Goal: Task Accomplishment & Management: Use online tool/utility

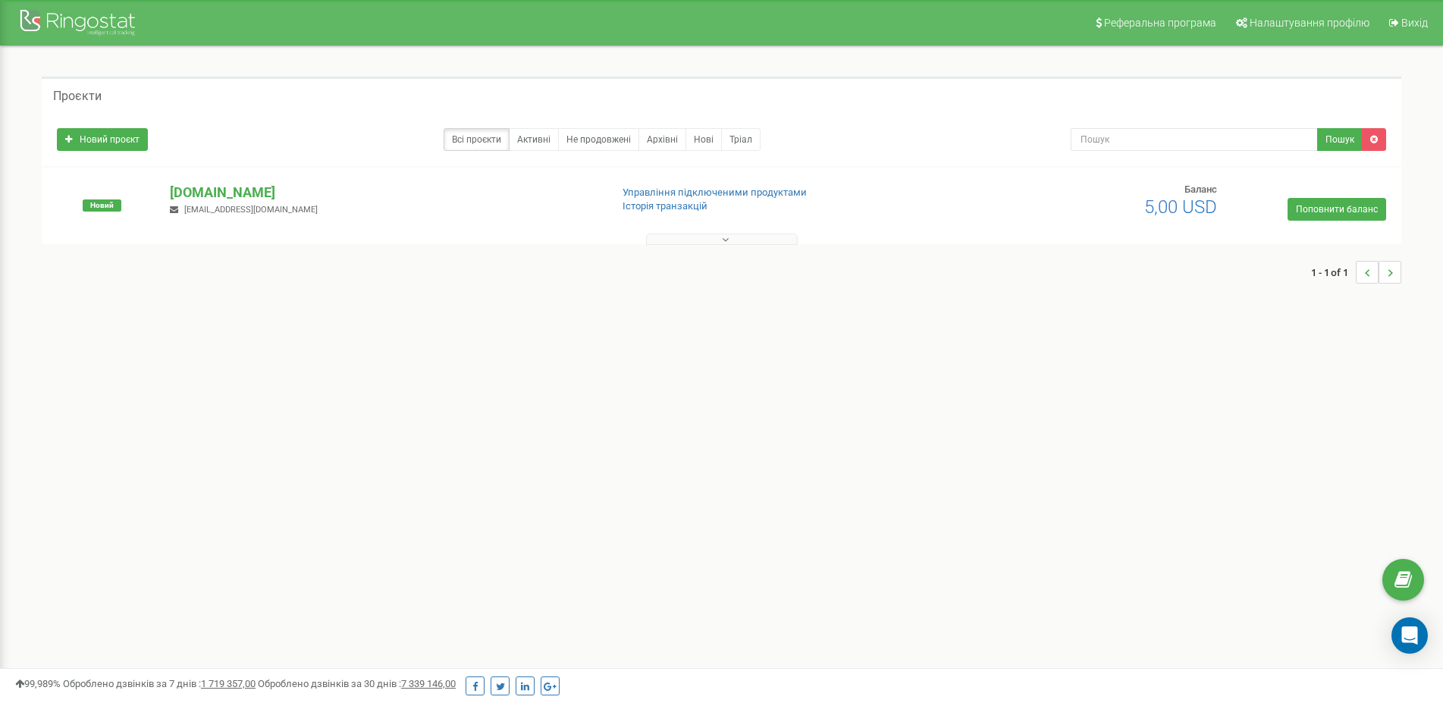
click at [714, 235] on button at bounding box center [722, 239] width 152 height 11
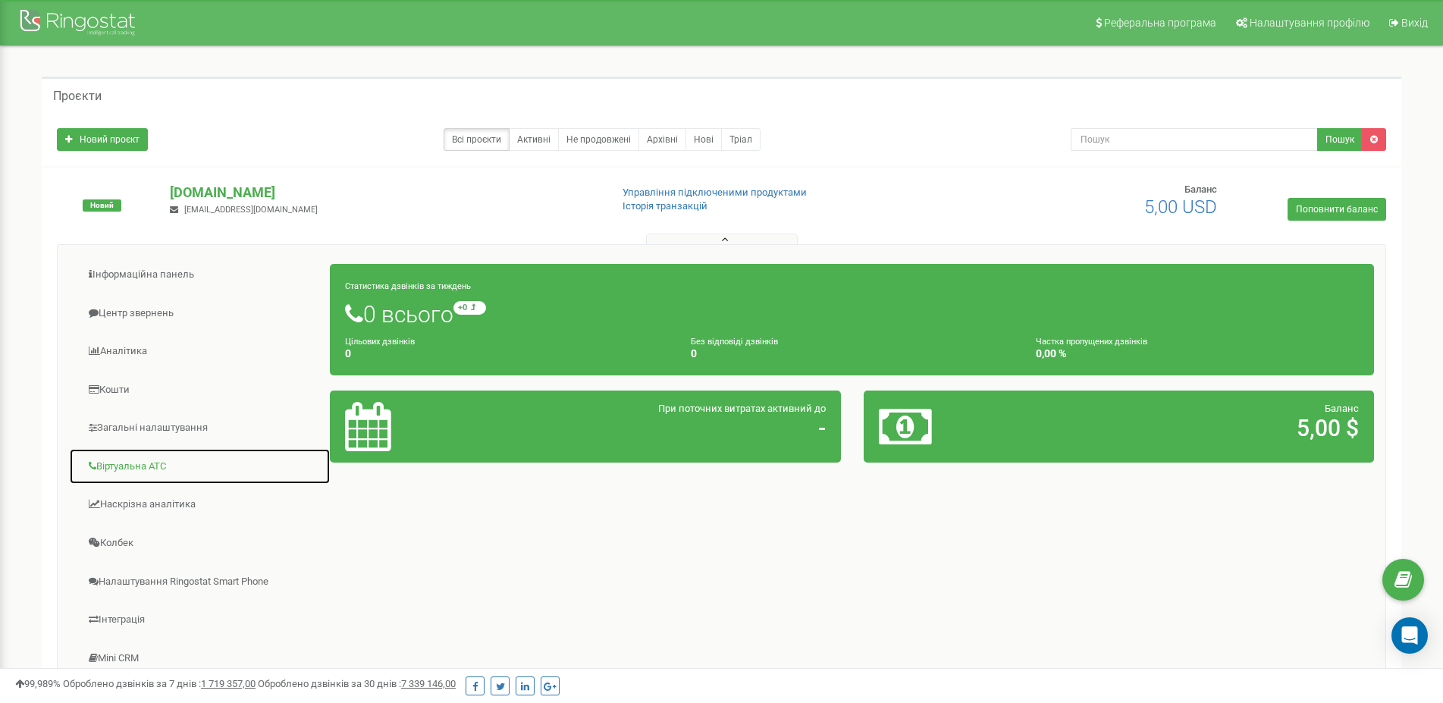
click at [191, 465] on link "Віртуальна АТС" at bounding box center [200, 466] width 262 height 37
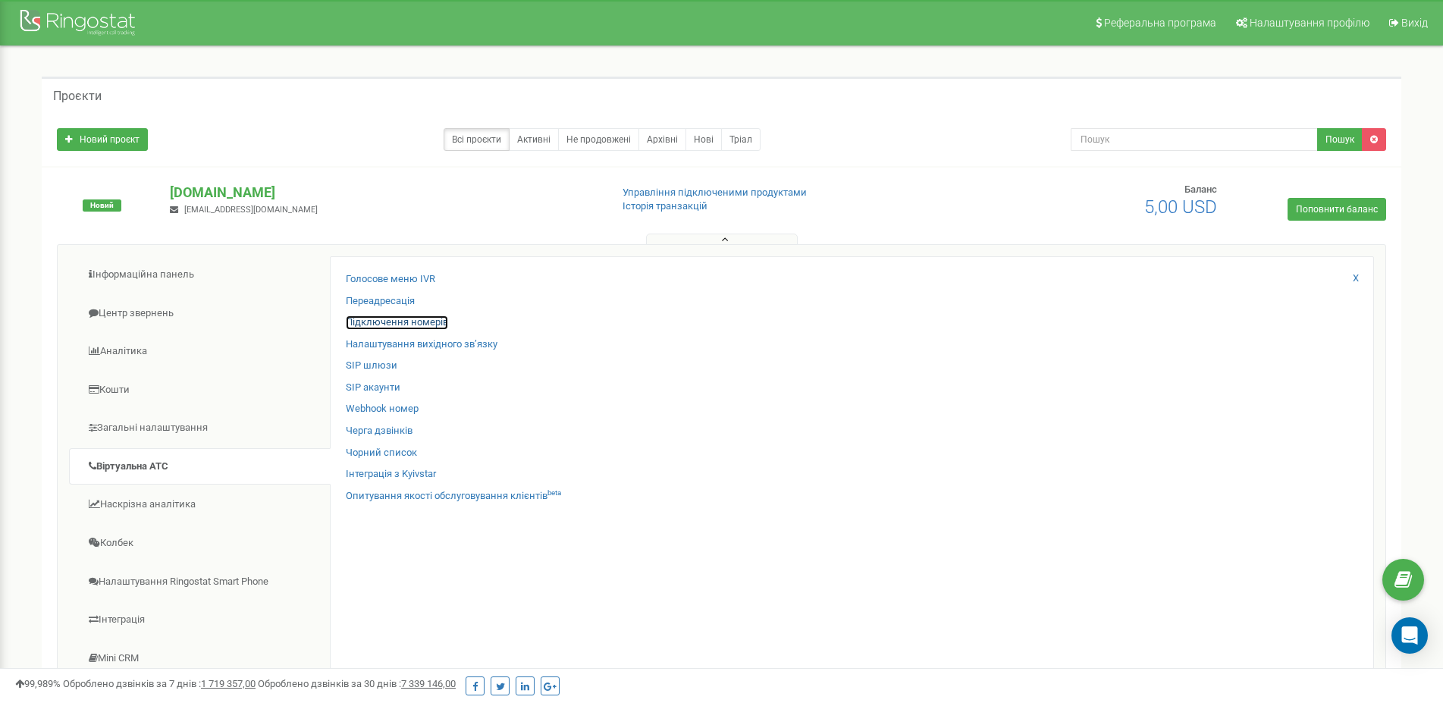
click at [387, 321] on link "Підключення номерів" at bounding box center [397, 322] width 102 height 14
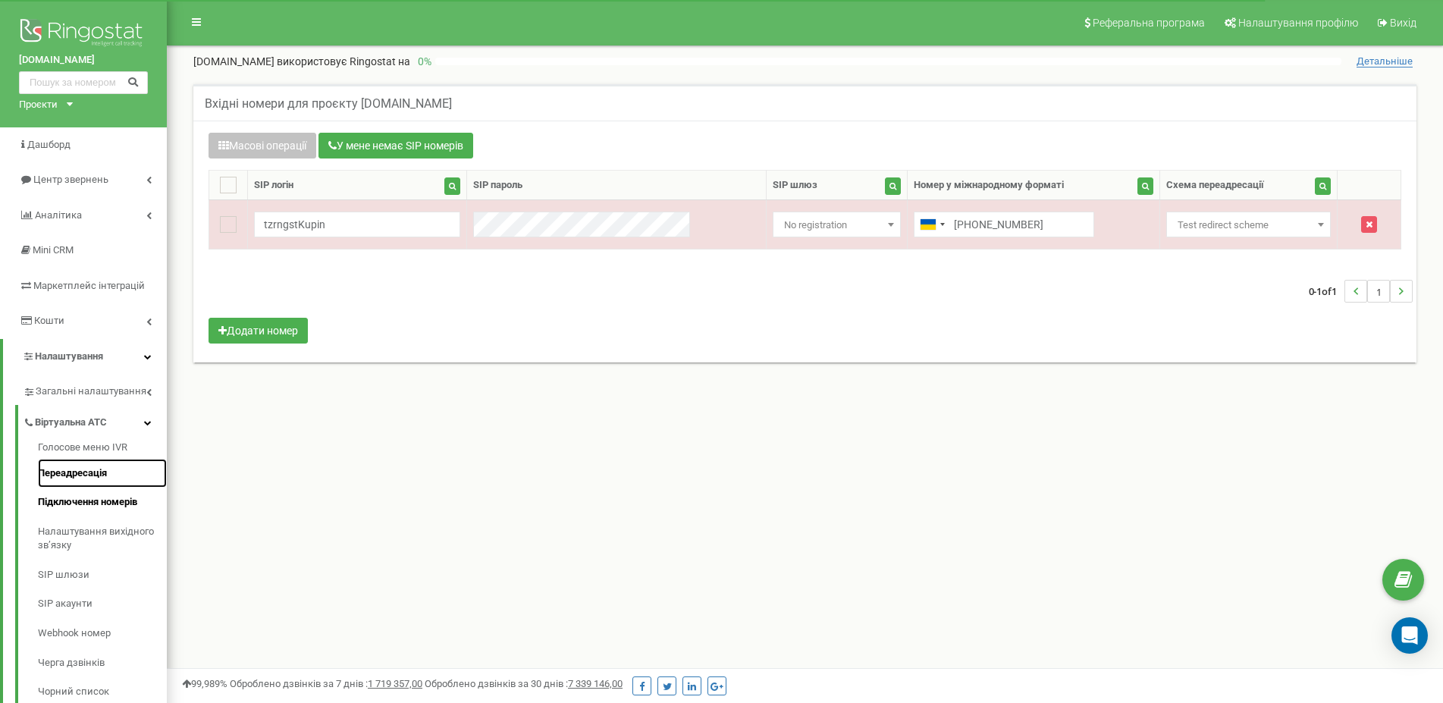
click at [89, 480] on link "Переадресація" at bounding box center [102, 474] width 129 height 30
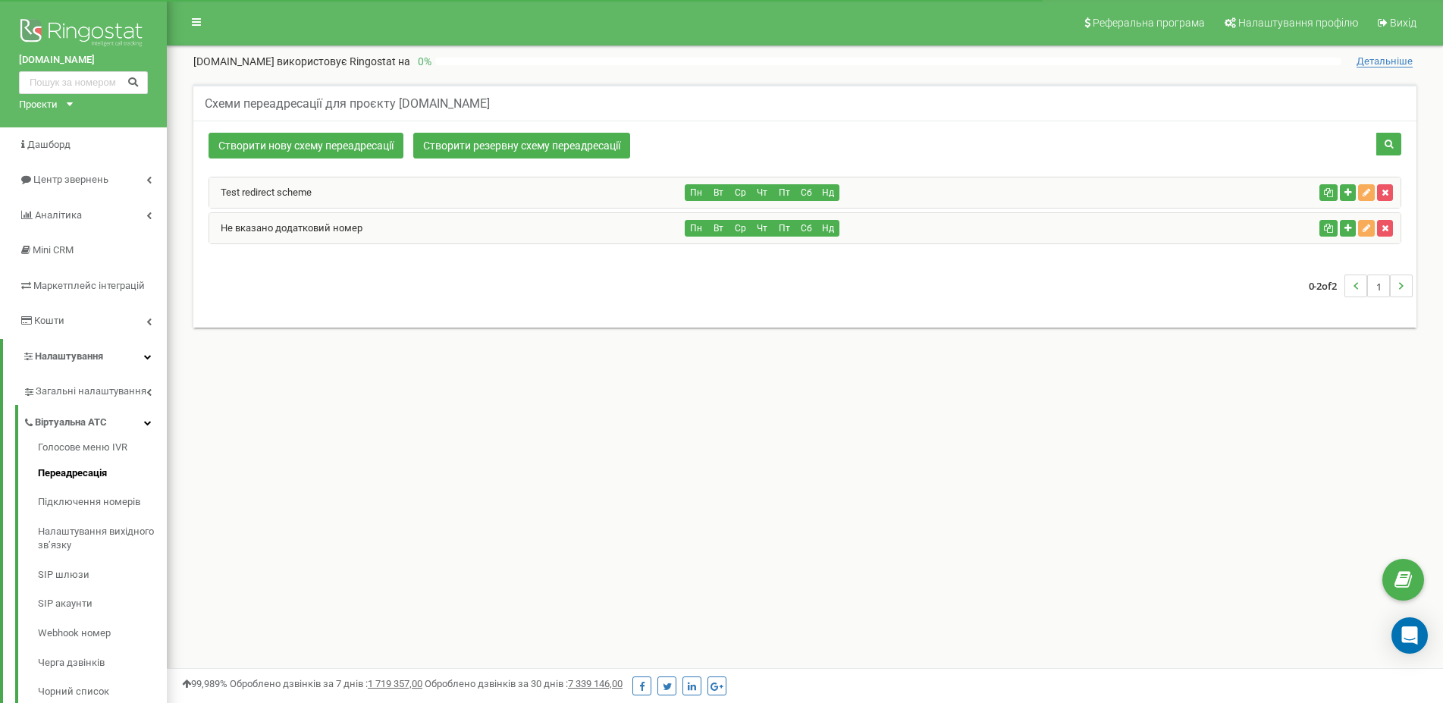
click at [295, 197] on link "Test redirect scheme" at bounding box center [260, 192] width 102 height 11
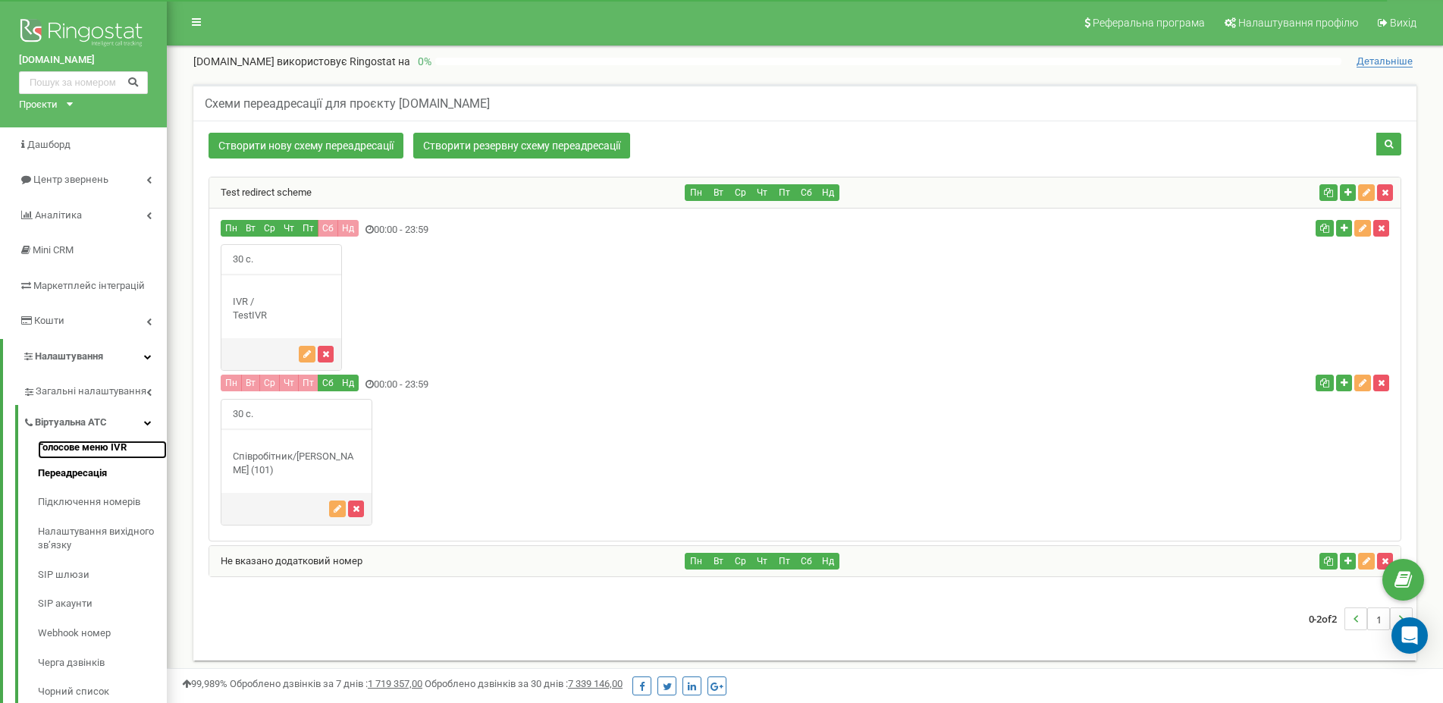
click at [98, 450] on link "Голосове меню IVR" at bounding box center [102, 450] width 129 height 18
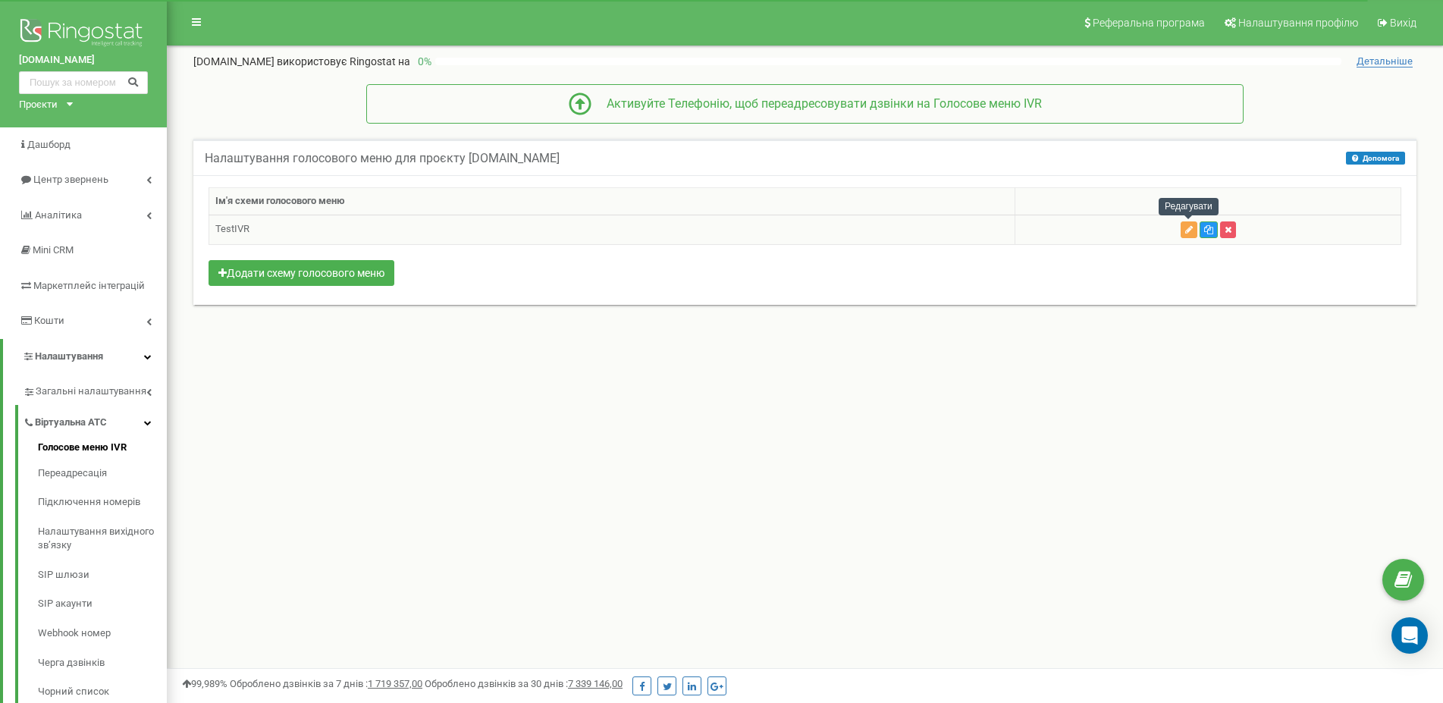
click at [1187, 233] on icon "button" at bounding box center [1189, 229] width 8 height 9
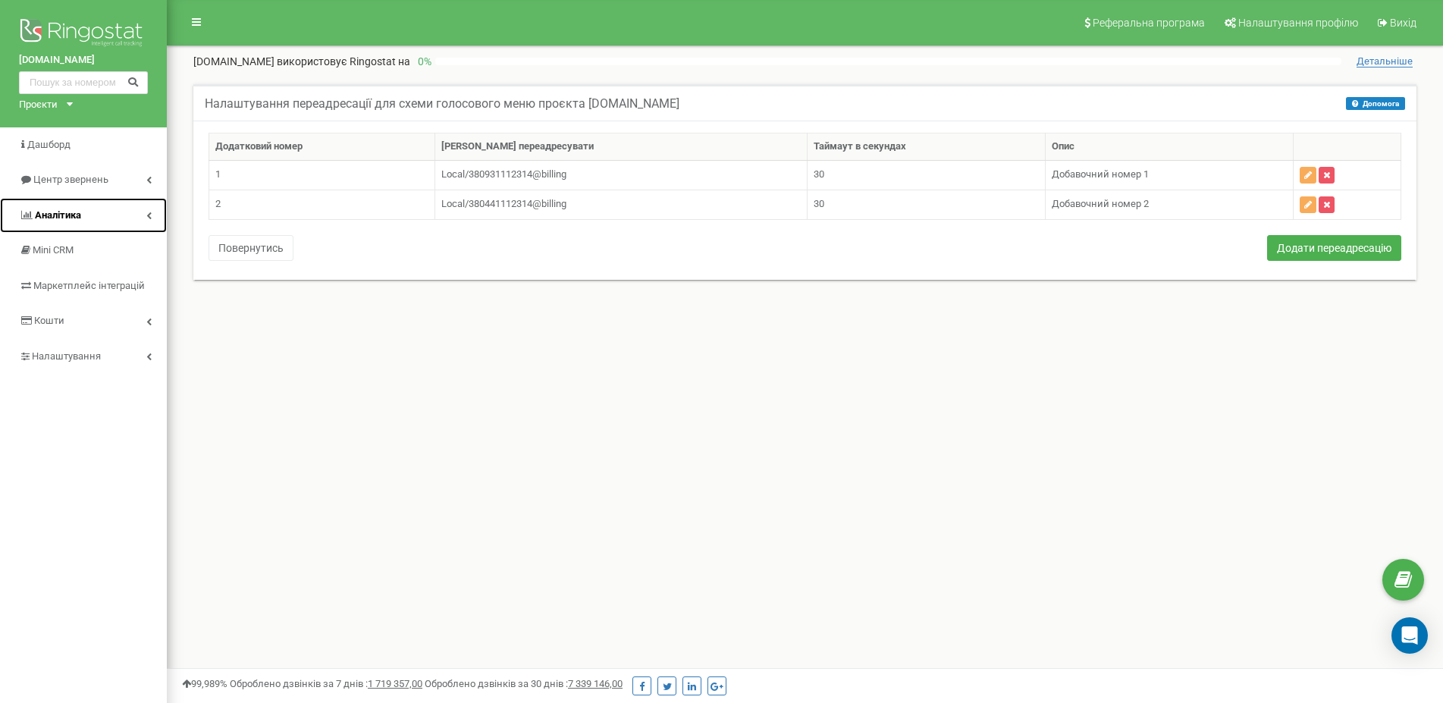
click at [143, 227] on link "Аналiтика" at bounding box center [83, 216] width 167 height 36
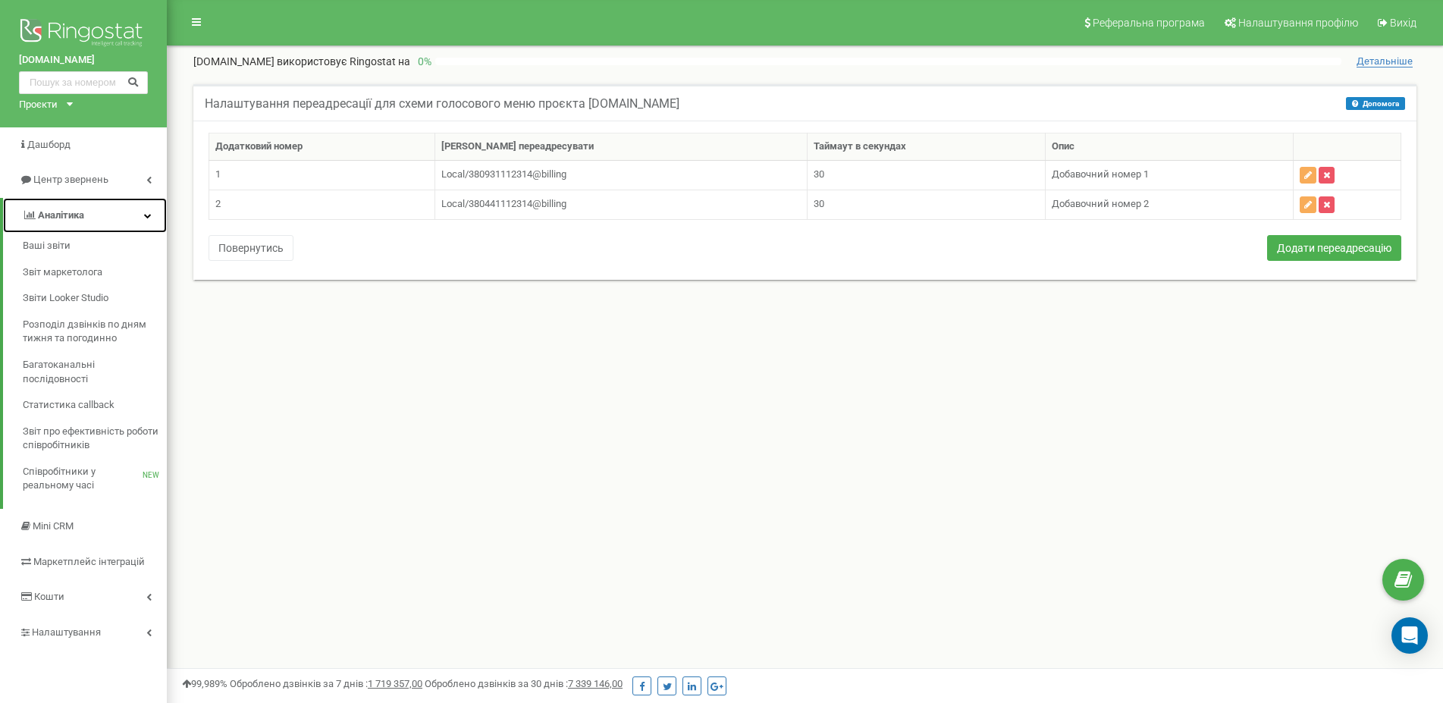
click at [128, 214] on link "Аналiтика" at bounding box center [85, 216] width 164 height 36
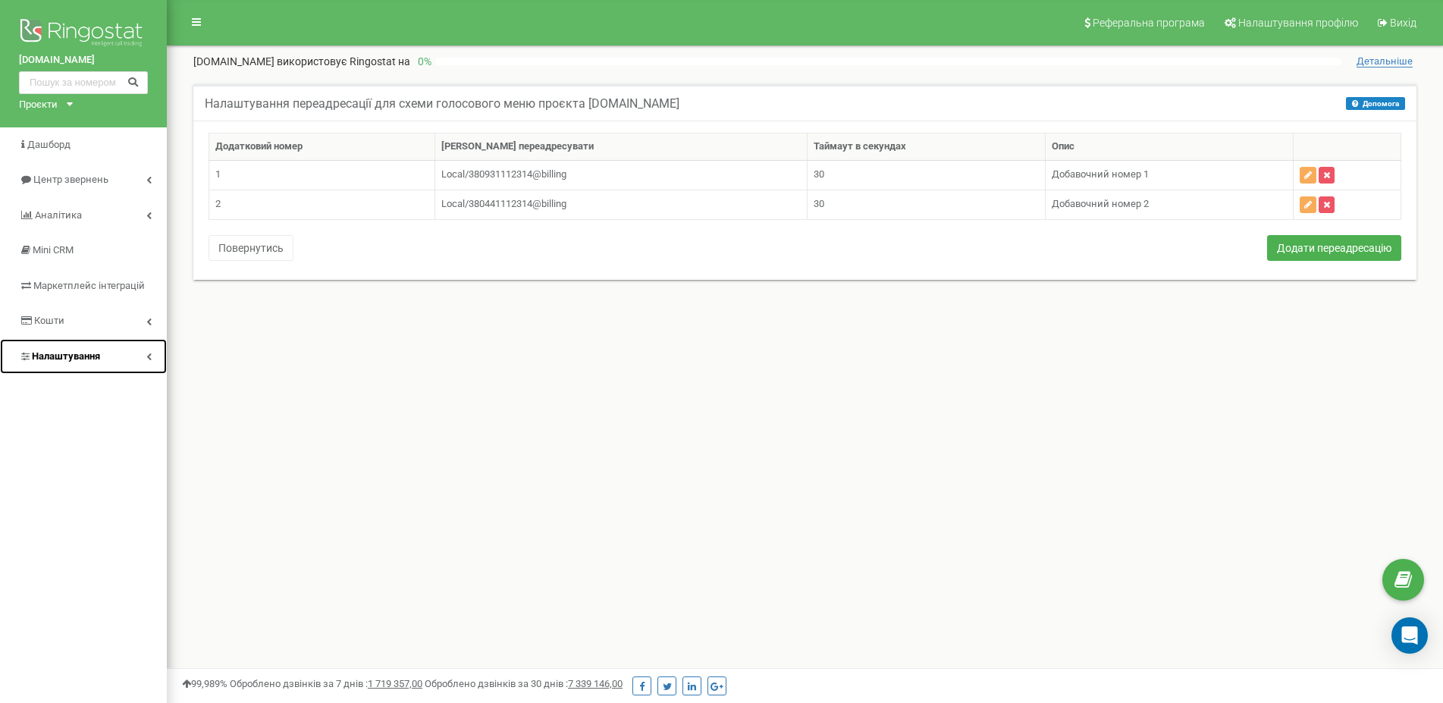
click at [108, 373] on link "Налаштування" at bounding box center [83, 357] width 167 height 36
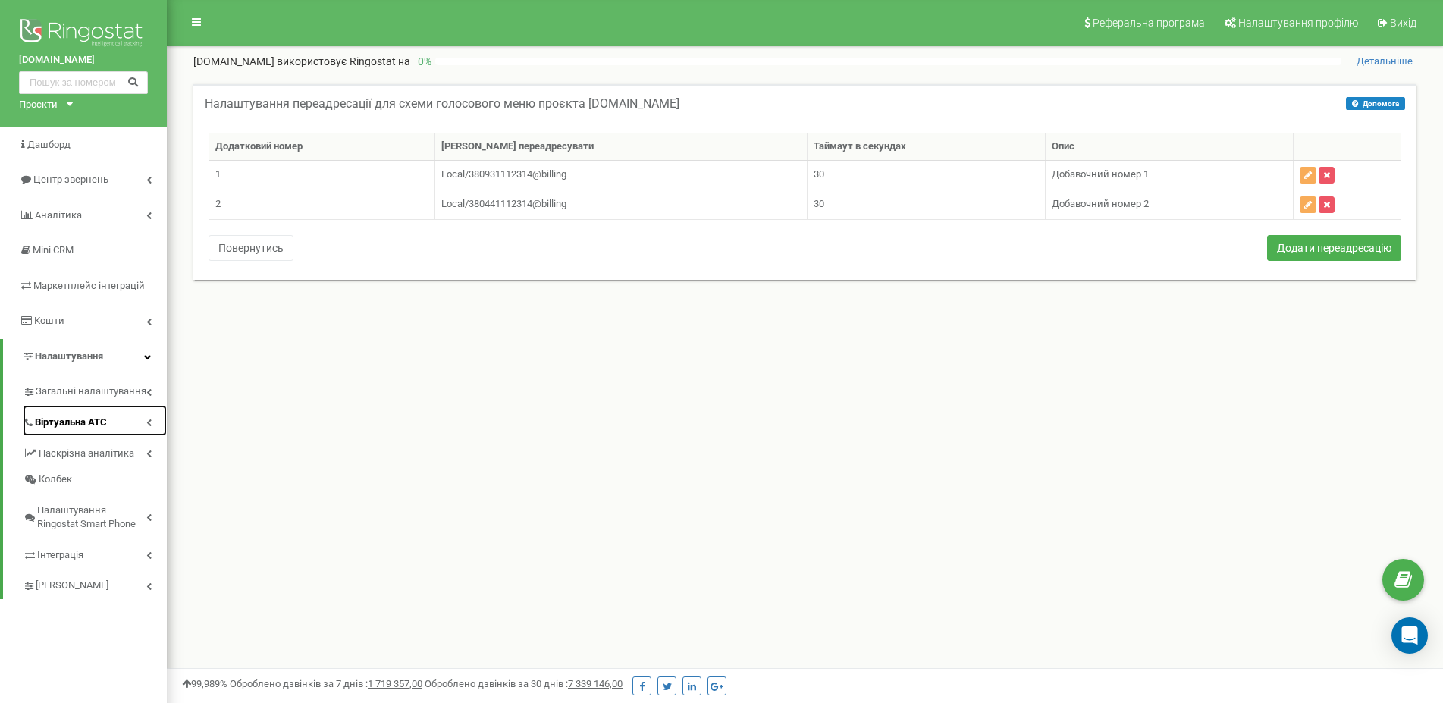
click at [108, 425] on link "Віртуальна АТС" at bounding box center [95, 420] width 144 height 31
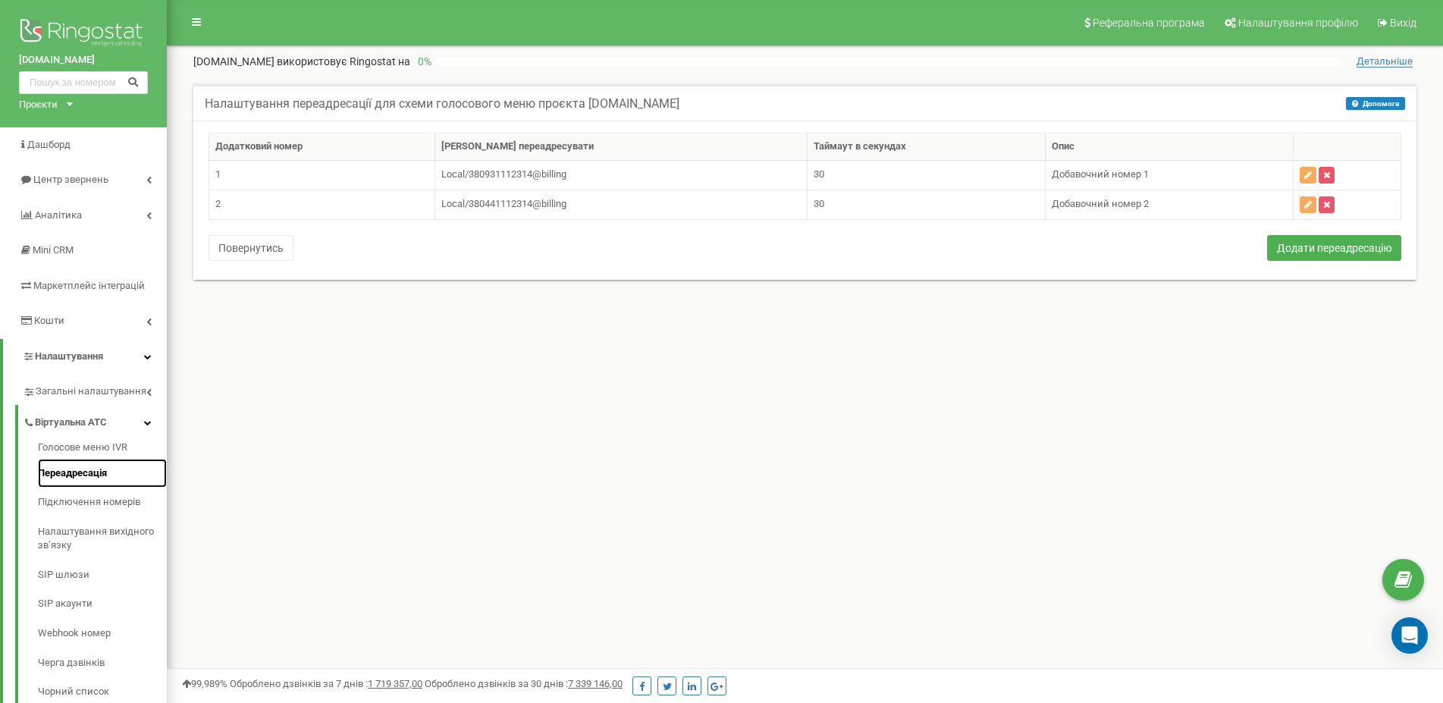
click at [126, 483] on link "Переадресація" at bounding box center [102, 474] width 129 height 30
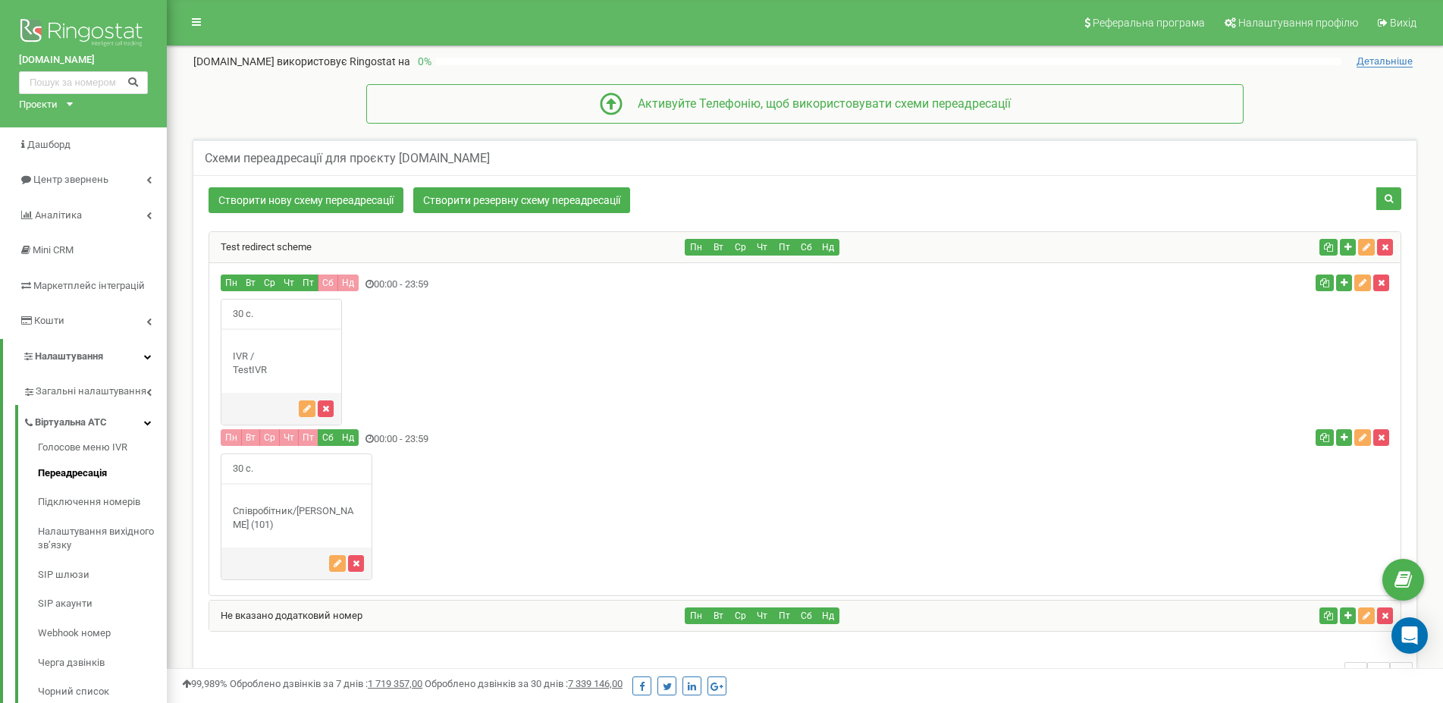
click at [1063, 225] on div "Створити нову схему переадресації Створити резервну схему переадресації Пн Вт Ср" at bounding box center [804, 445] width 1223 height 540
click at [512, 247] on div "Test redirect scheme" at bounding box center [447, 247] width 476 height 30
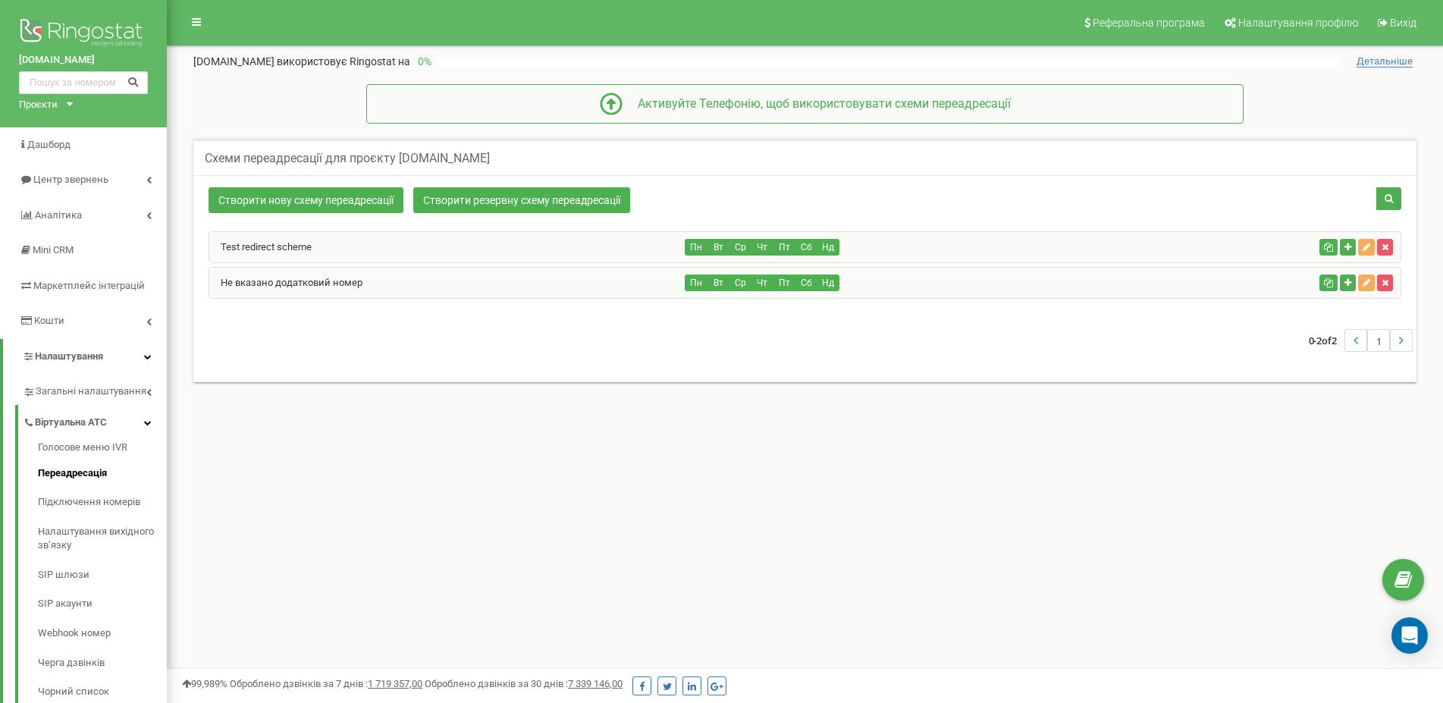
click at [266, 237] on div "Test redirect scheme" at bounding box center [447, 247] width 476 height 30
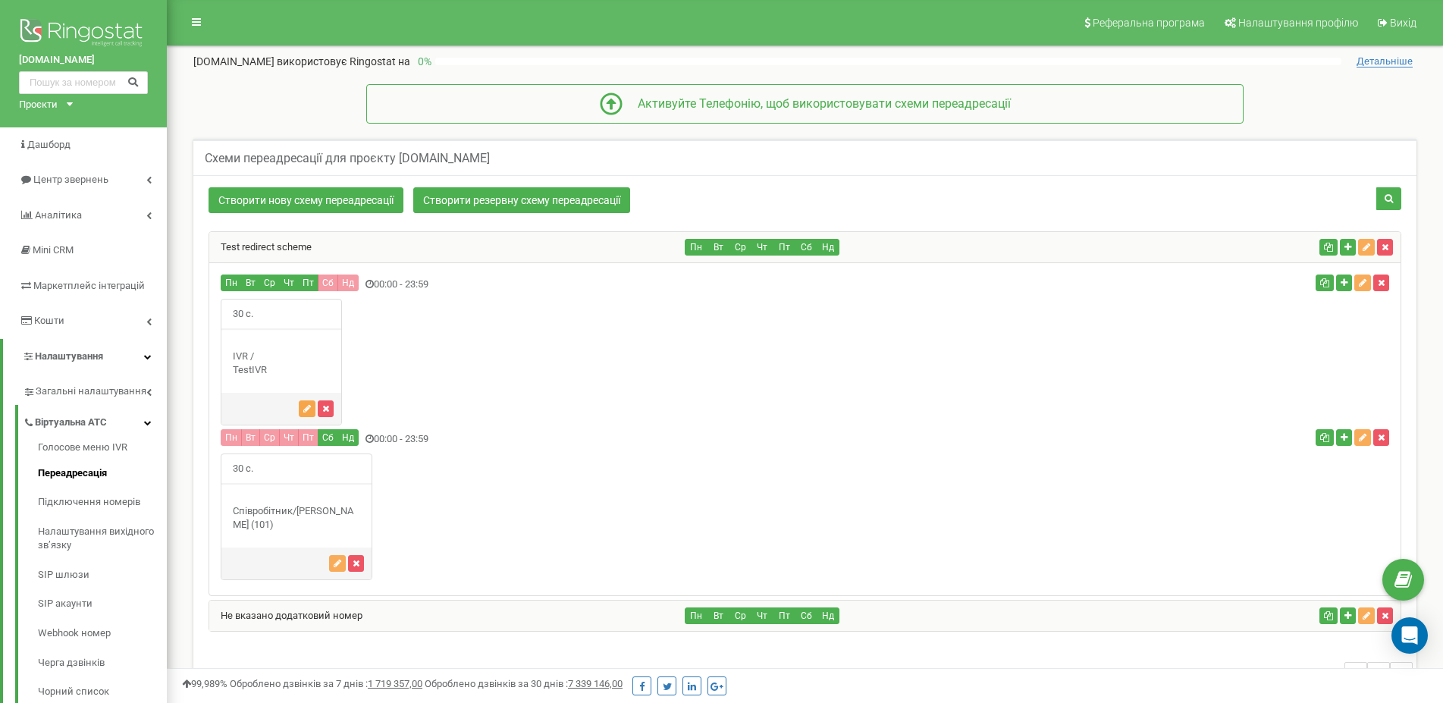
click at [306, 412] on icon "button" at bounding box center [307, 408] width 8 height 9
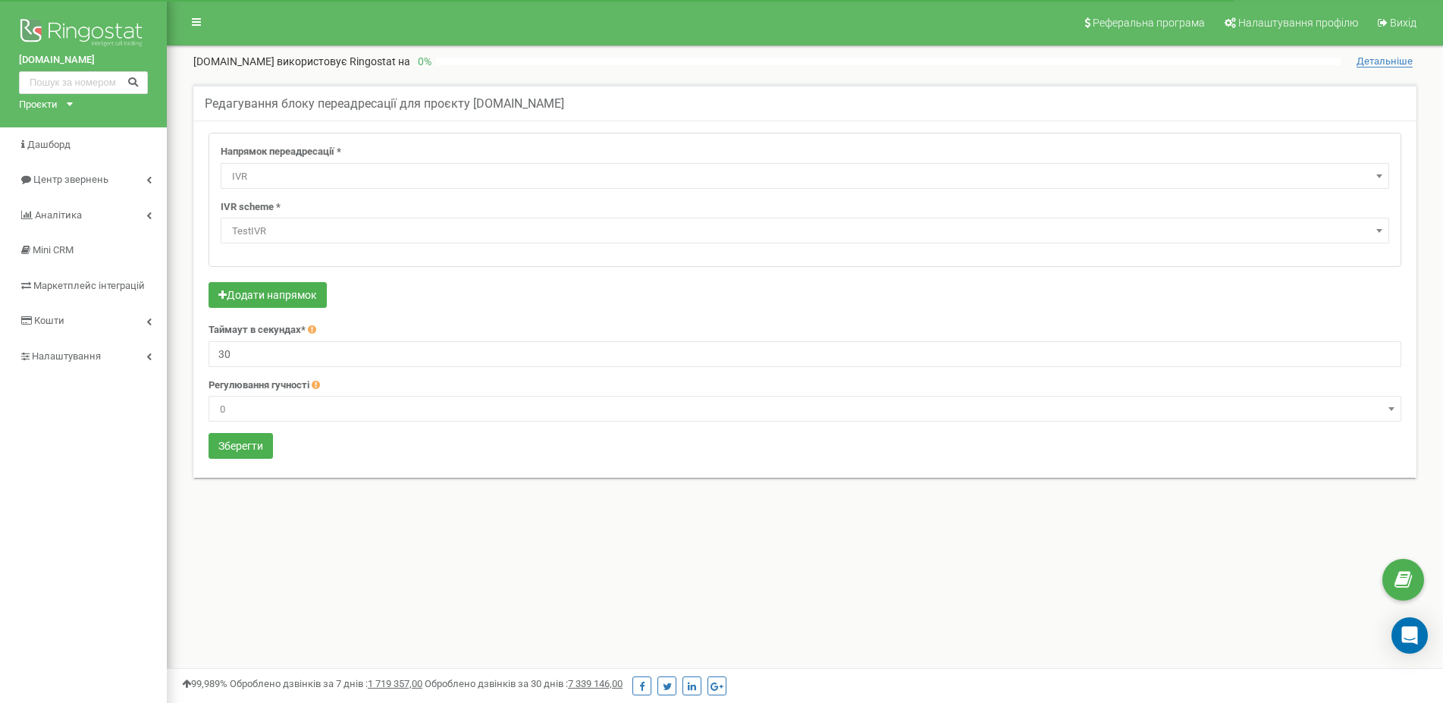
select select "addNumber"
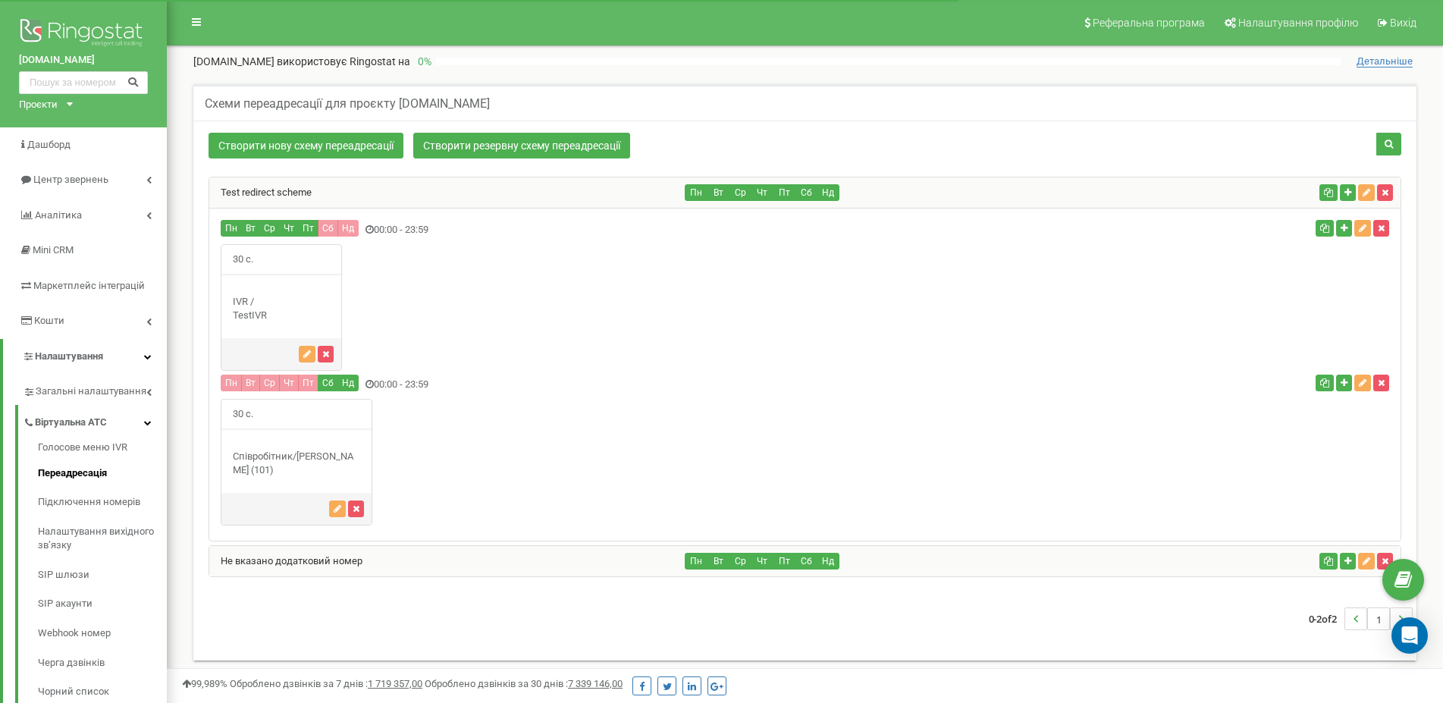
click at [303, 188] on link "Test redirect scheme" at bounding box center [260, 192] width 102 height 11
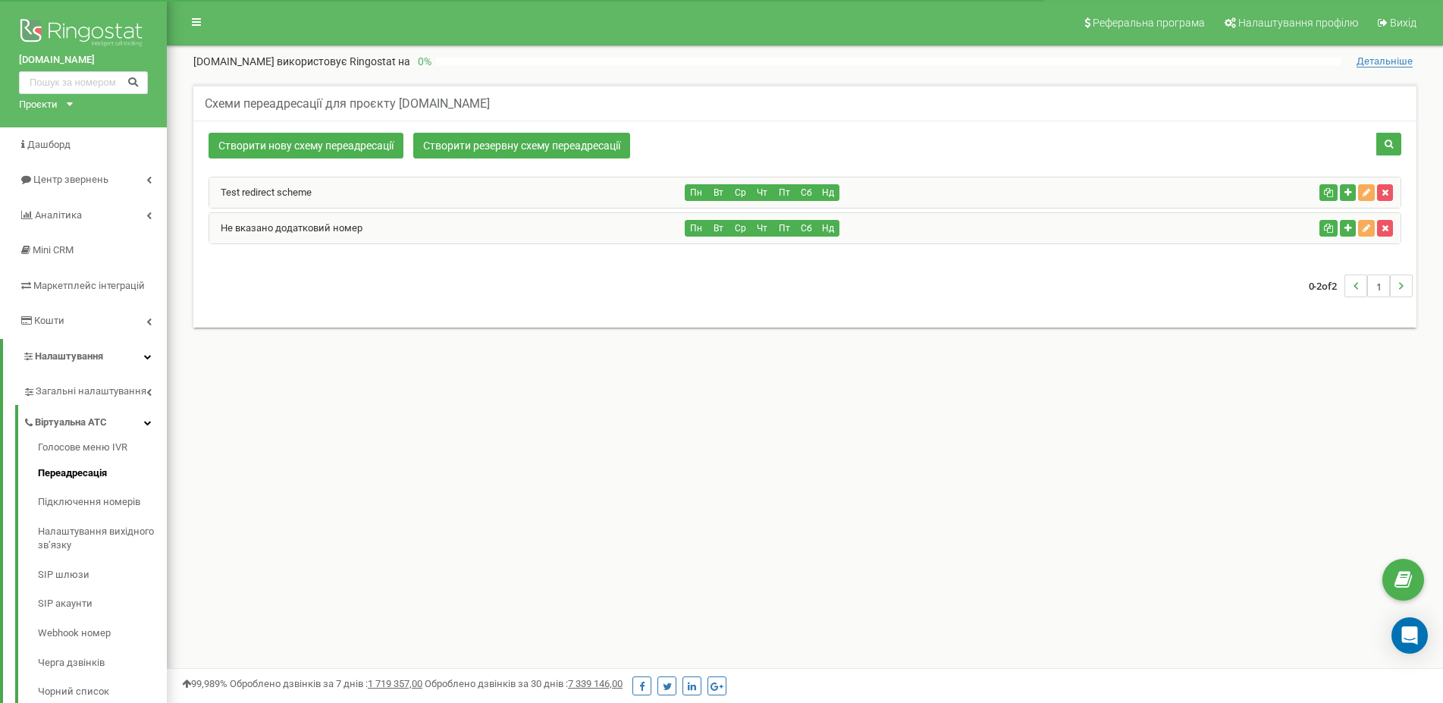
click at [979, 191] on div "Пн Вт Ср Чт Пт Сб Нд" at bounding box center [999, 192] width 628 height 17
click at [317, 178] on div "Test redirect scheme" at bounding box center [447, 192] width 476 height 30
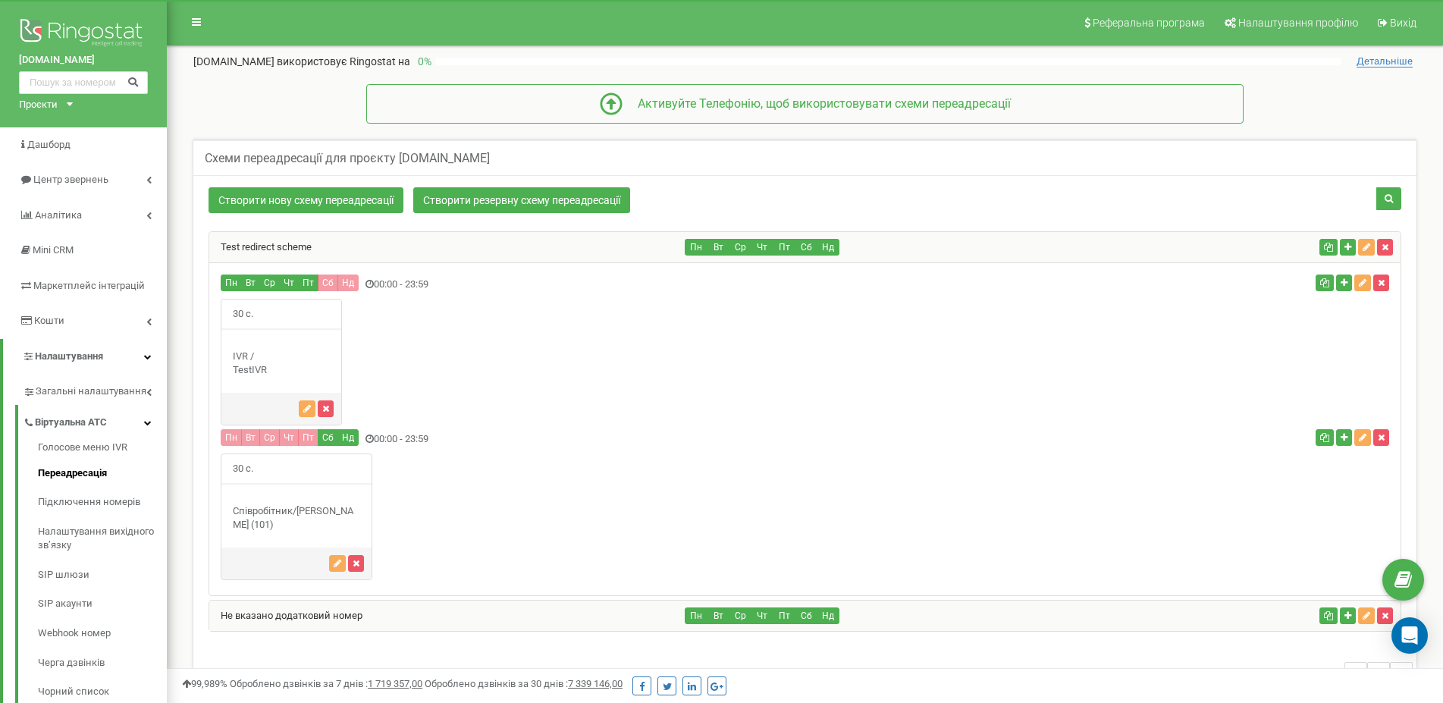
scroll to position [77, 0]
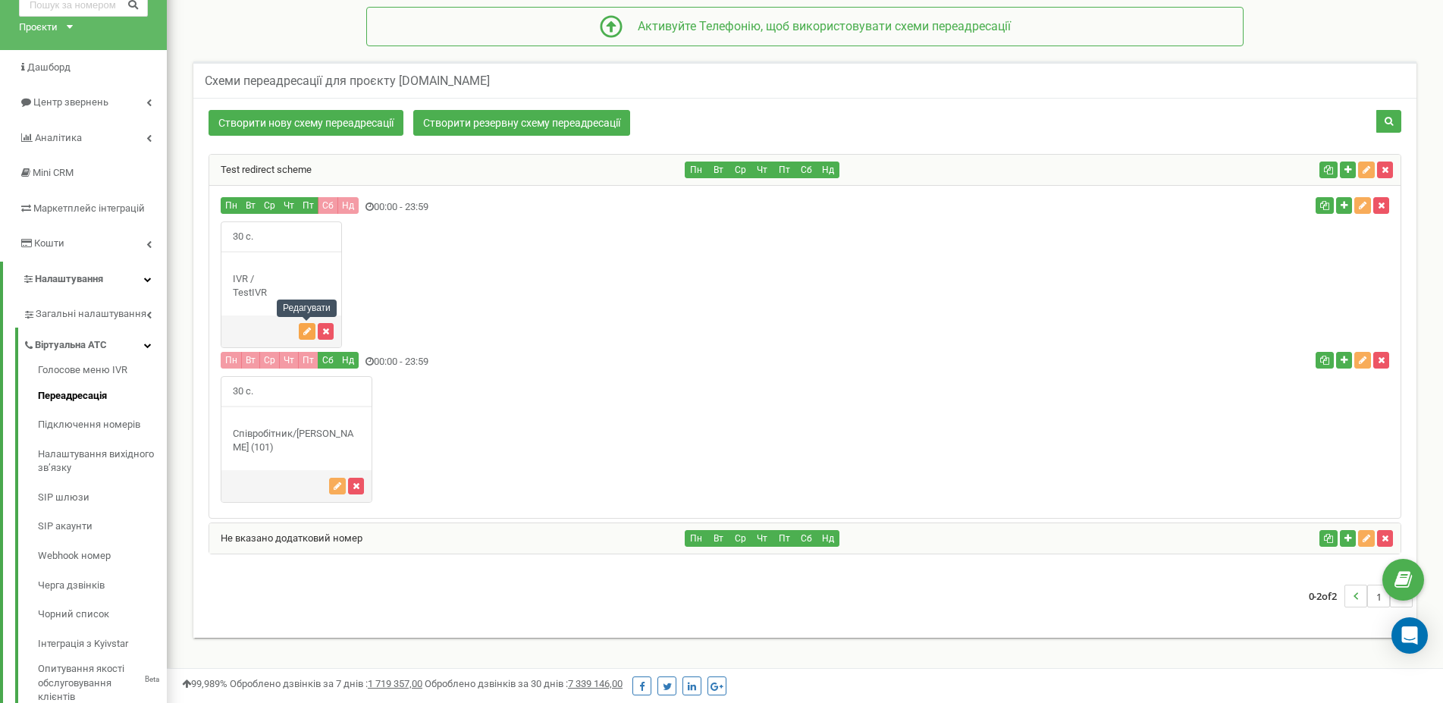
click at [304, 328] on icon "button" at bounding box center [307, 331] width 8 height 9
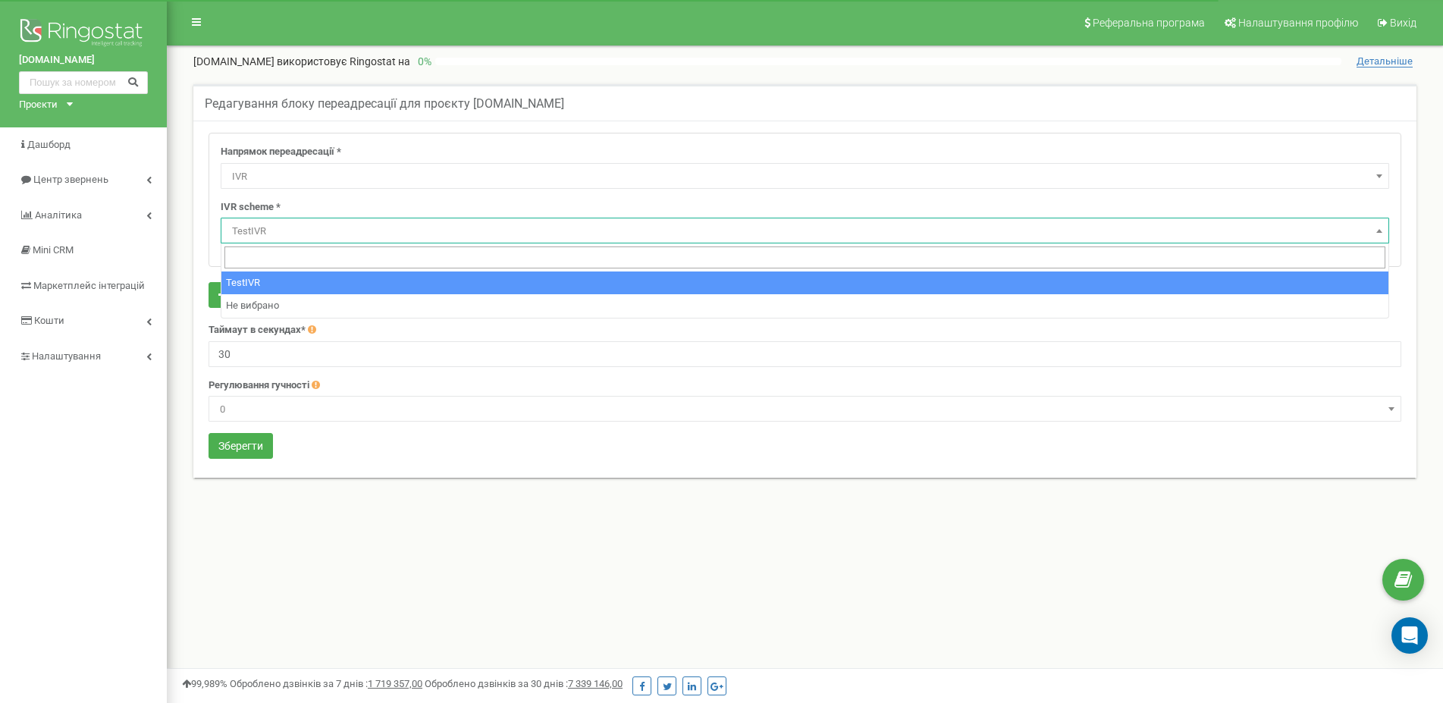
select select "addNumber"
click at [273, 233] on span "TestIVR" at bounding box center [805, 231] width 1158 height 21
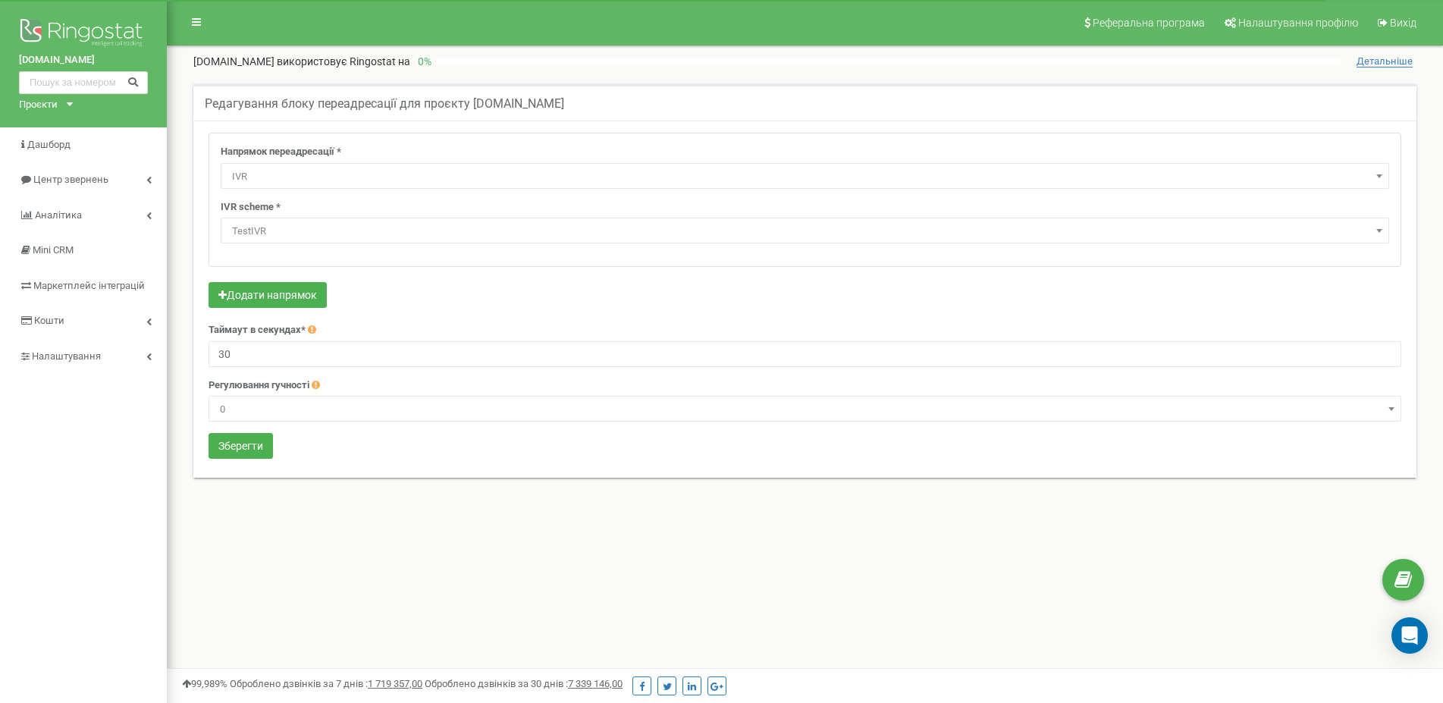
click at [273, 233] on span "TestIVR" at bounding box center [805, 231] width 1158 height 21
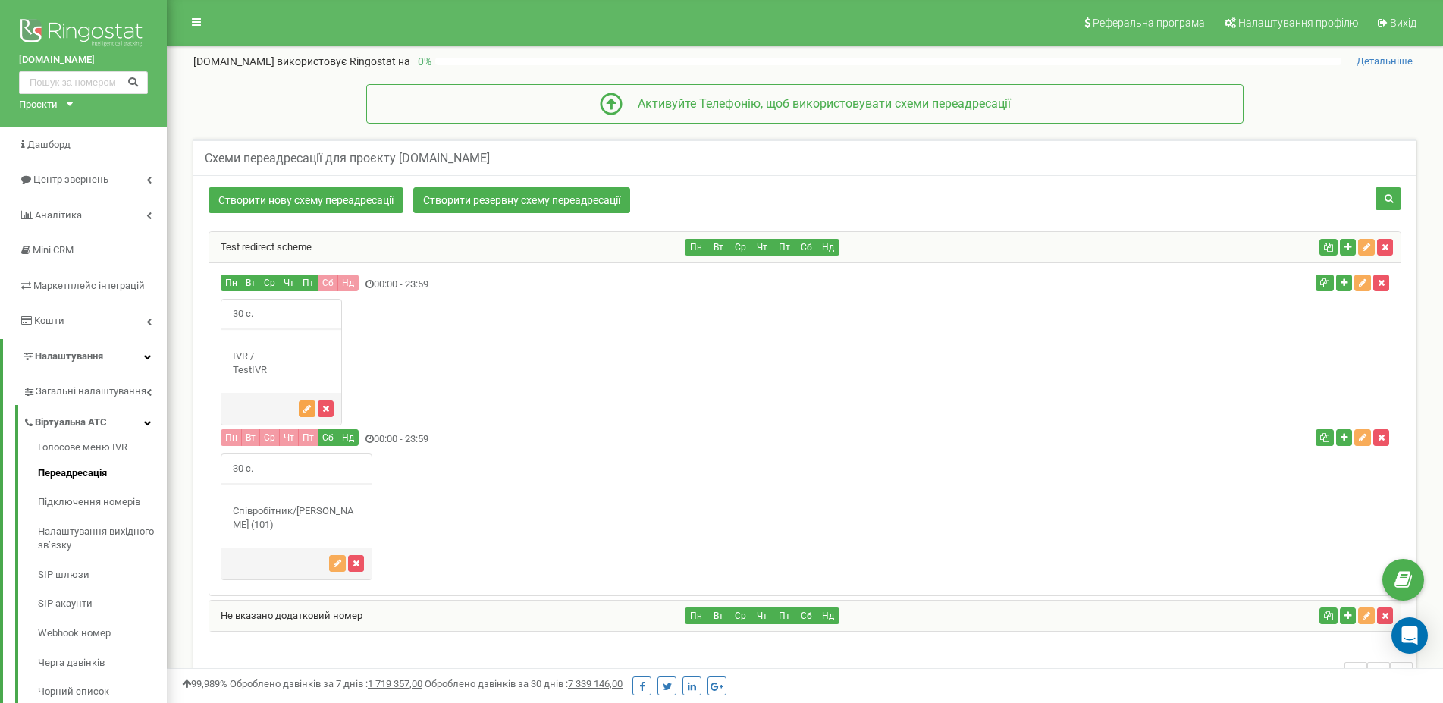
click at [306, 406] on icon "button" at bounding box center [307, 408] width 8 height 9
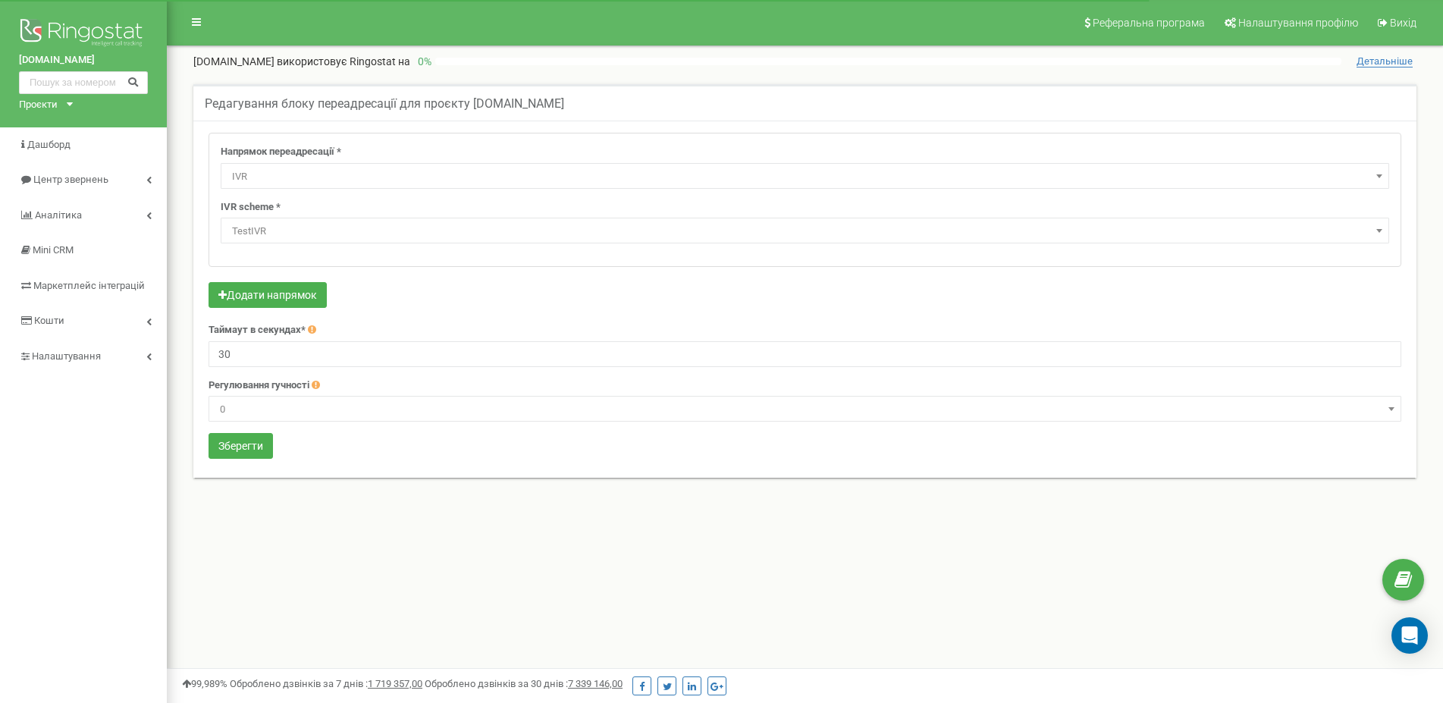
select select "addNumber"
drag, startPoint x: 214, startPoint y: 205, endPoint x: 270, endPoint y: 203, distance: 56.1
click at [270, 203] on div "Напрямок переадресації * Не використовувати Голосова пошта IVR Webhook номер пе…" at bounding box center [804, 199] width 1191 height 133
copy label "IVR schem"
click at [234, 196] on div "Напрямок переадресації * Не використовувати Голосова пошта IVR Webhook номер пе…" at bounding box center [804, 199] width 1191 height 133
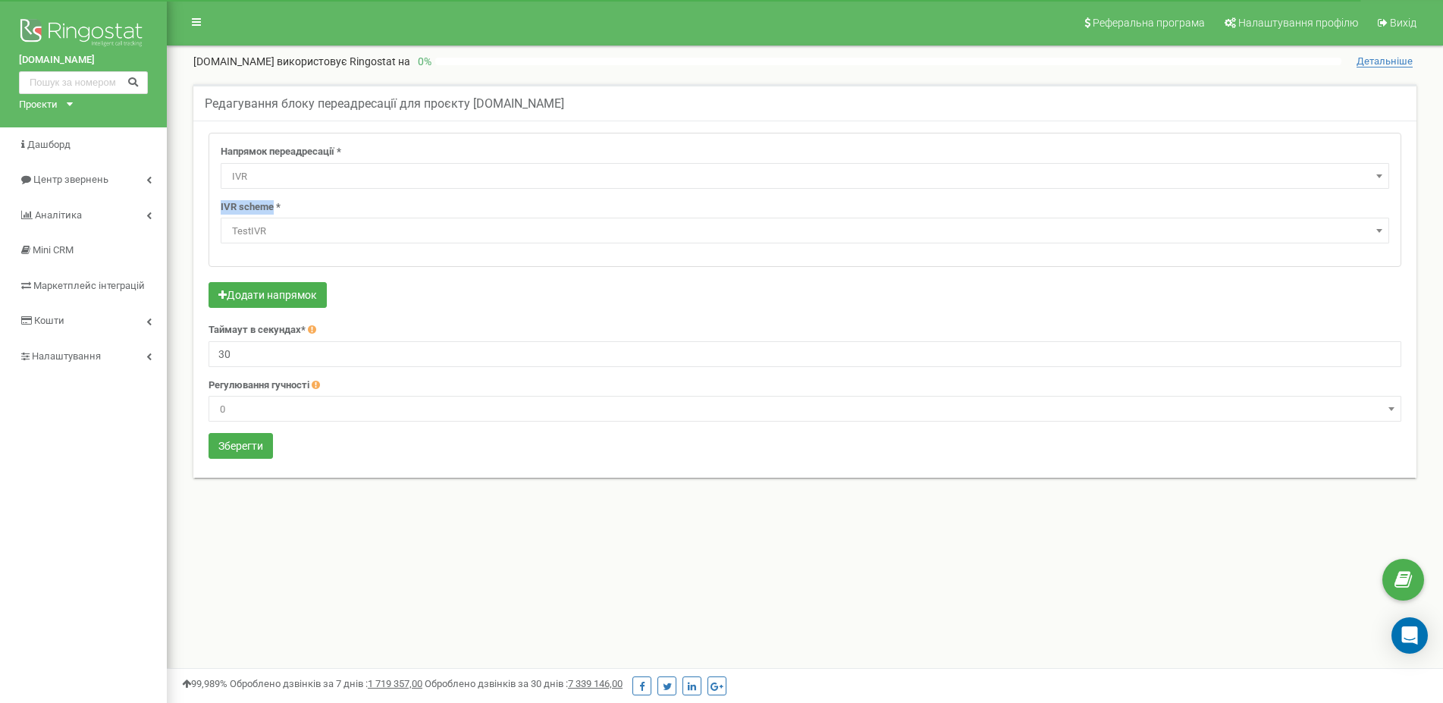
drag, startPoint x: 223, startPoint y: 207, endPoint x: 274, endPoint y: 209, distance: 50.8
click at [274, 209] on div "Напрямок переадресації * Не використовувати Голосова пошта IVR Webhook номер пе…" at bounding box center [804, 199] width 1191 height 133
copy label "IVR scheme"
click at [443, 302] on div "Додати напрямок" at bounding box center [805, 297] width 1193 height 30
click at [240, 441] on button "Зберегти" at bounding box center [241, 446] width 64 height 26
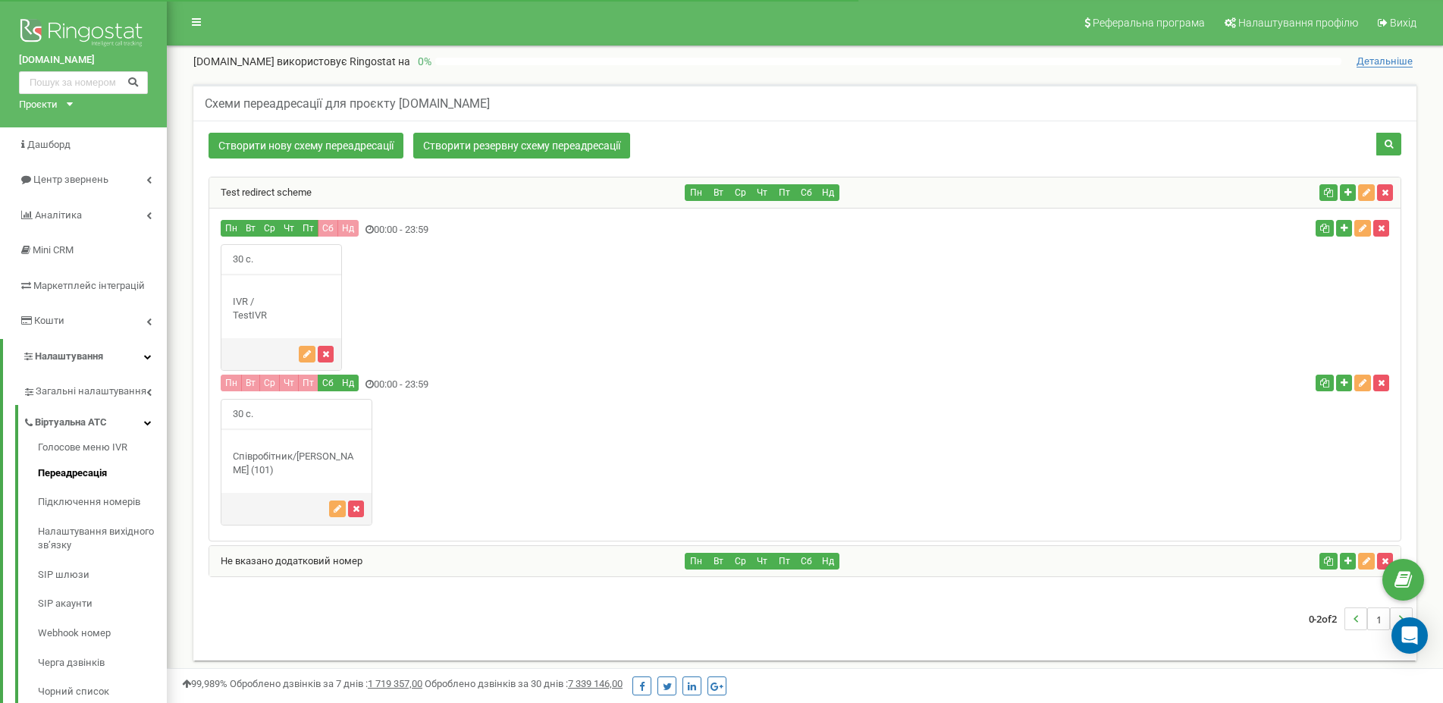
scroll to position [53, 0]
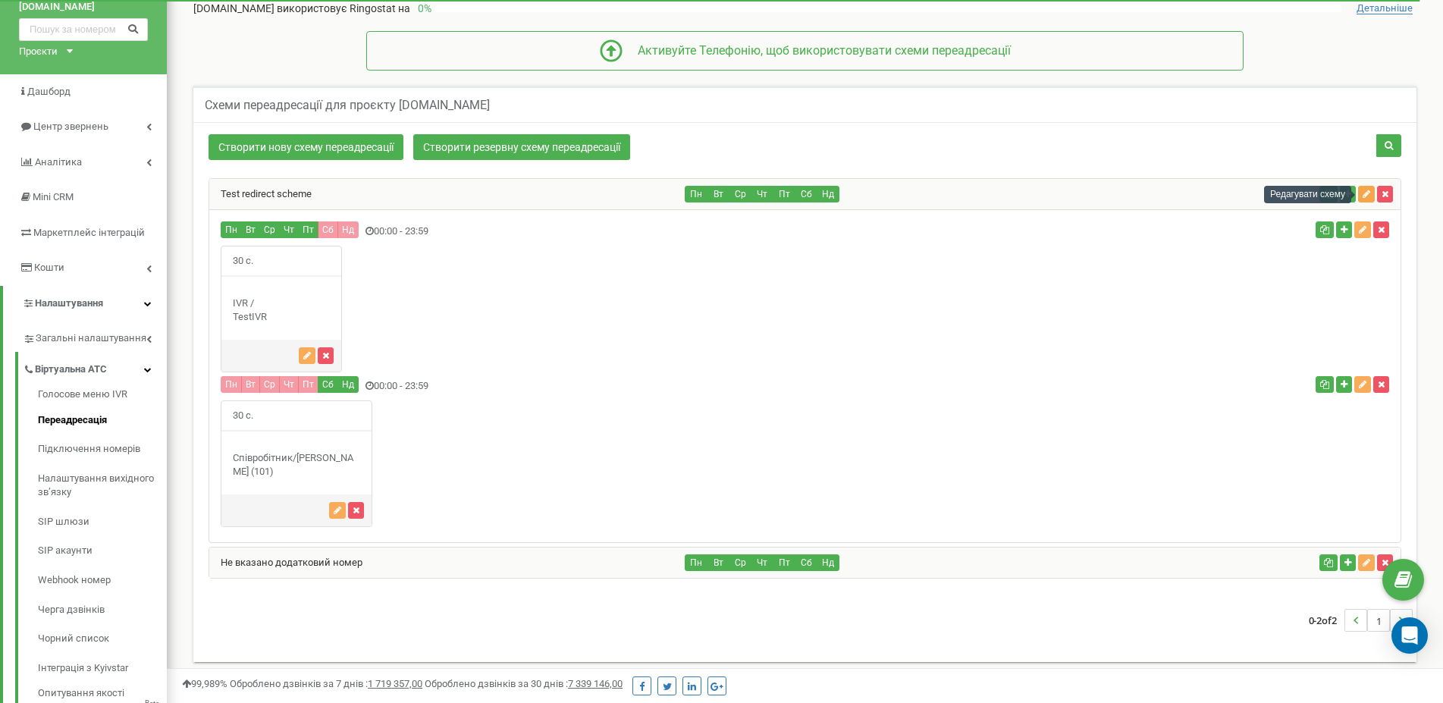
click at [1373, 195] on button "button" at bounding box center [1366, 194] width 17 height 17
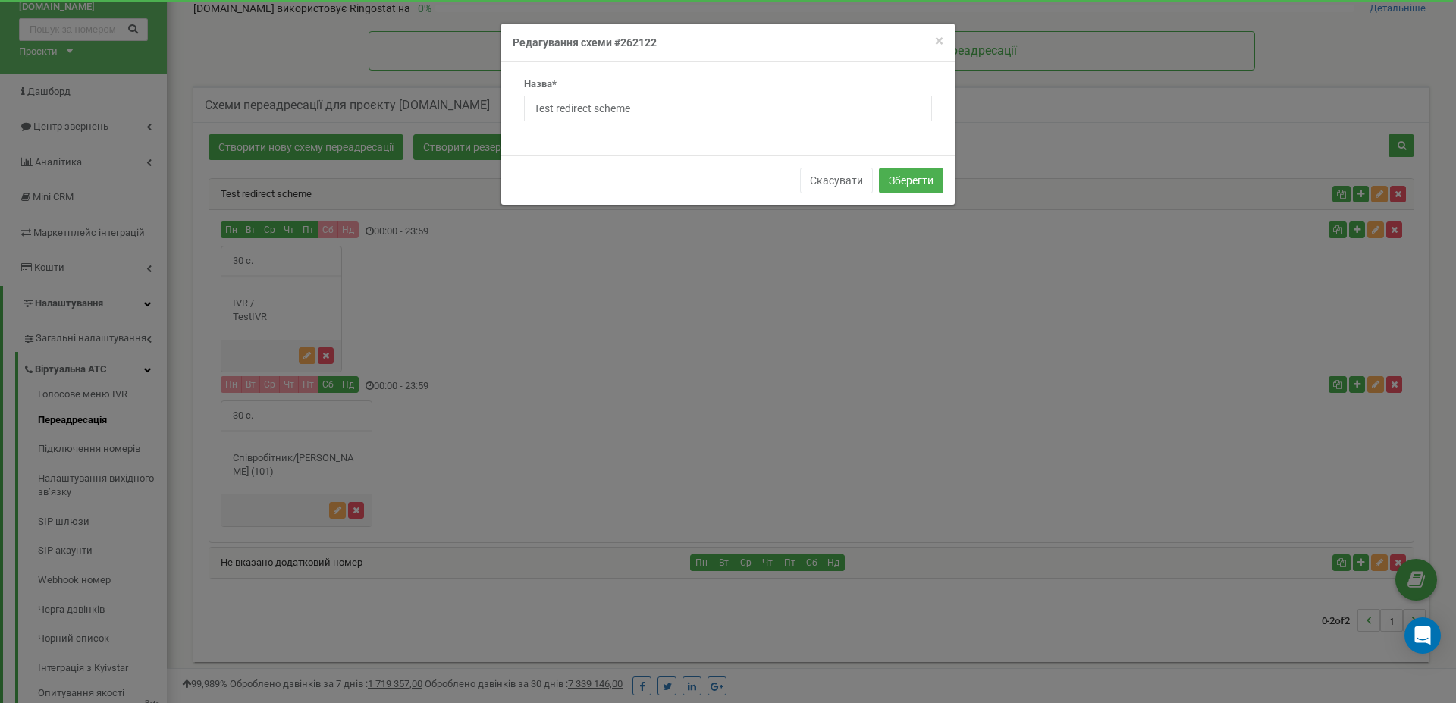
click at [918, 268] on div "× Close Редагування схеми #262122 Назва* Test redirect scheme Скасувати Зберегти" at bounding box center [728, 351] width 1456 height 703
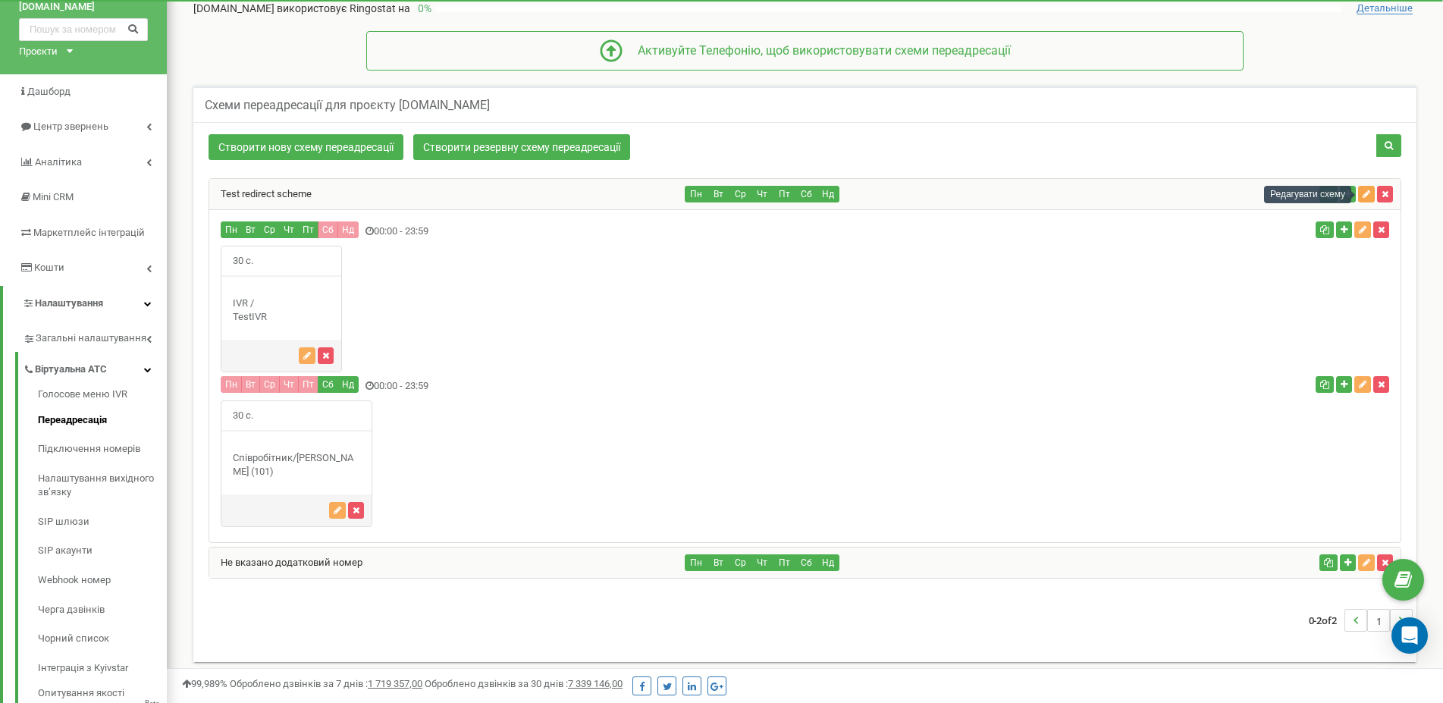
click at [1366, 199] on button "button" at bounding box center [1366, 194] width 17 height 17
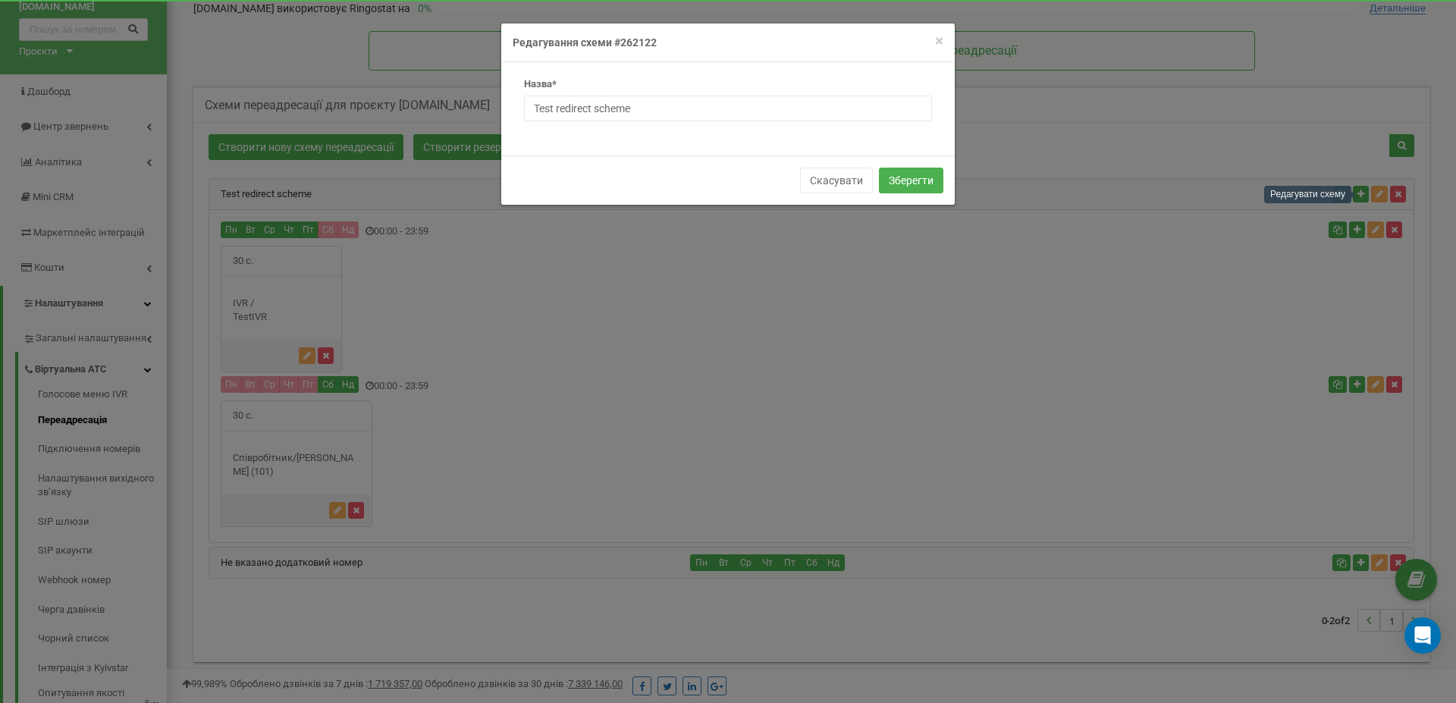
click at [944, 41] on div "× Close Редагування схеми #262122" at bounding box center [727, 43] width 453 height 39
click at [943, 42] on div "× Close Редагування схеми #262122" at bounding box center [727, 43] width 453 height 39
drag, startPoint x: 941, startPoint y: 42, endPoint x: 988, endPoint y: 55, distance: 48.9
click at [940, 42] on span "×" at bounding box center [939, 41] width 8 height 18
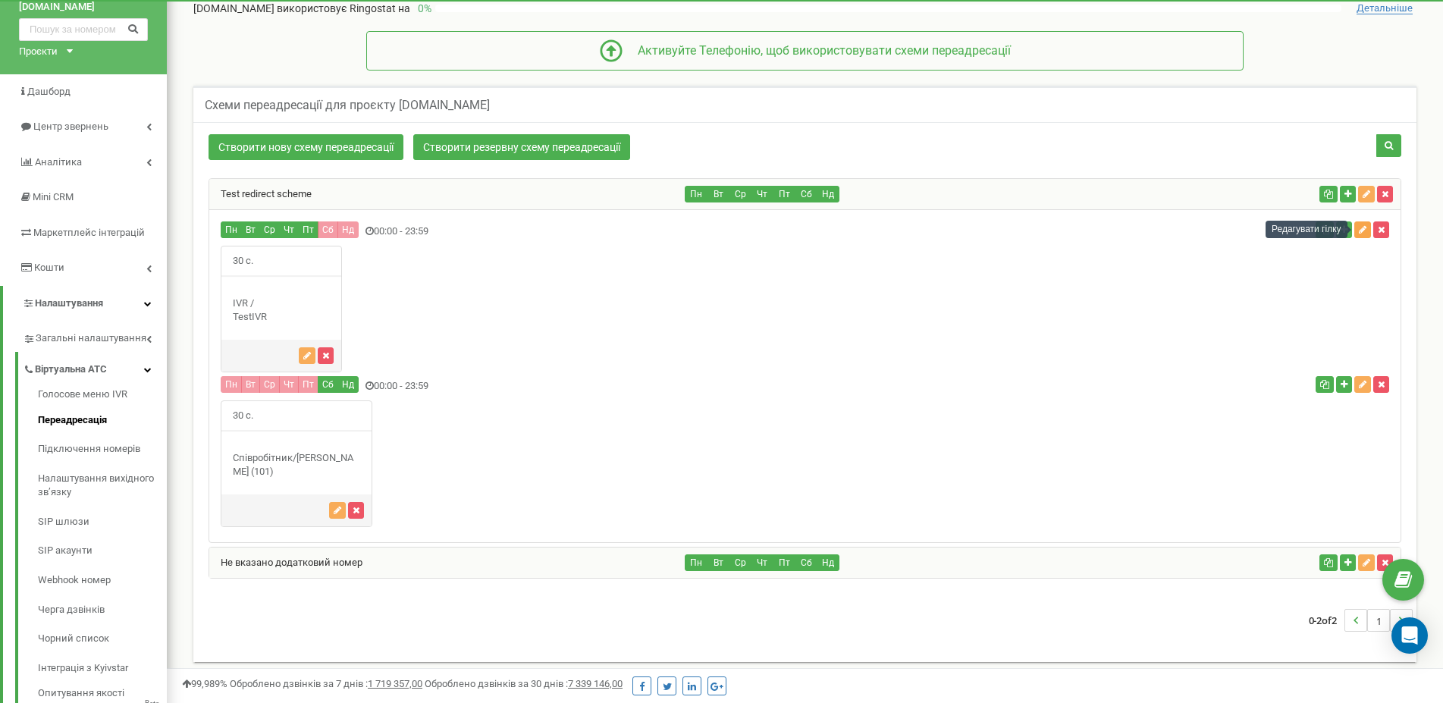
click at [1363, 230] on icon "button" at bounding box center [1363, 229] width 8 height 9
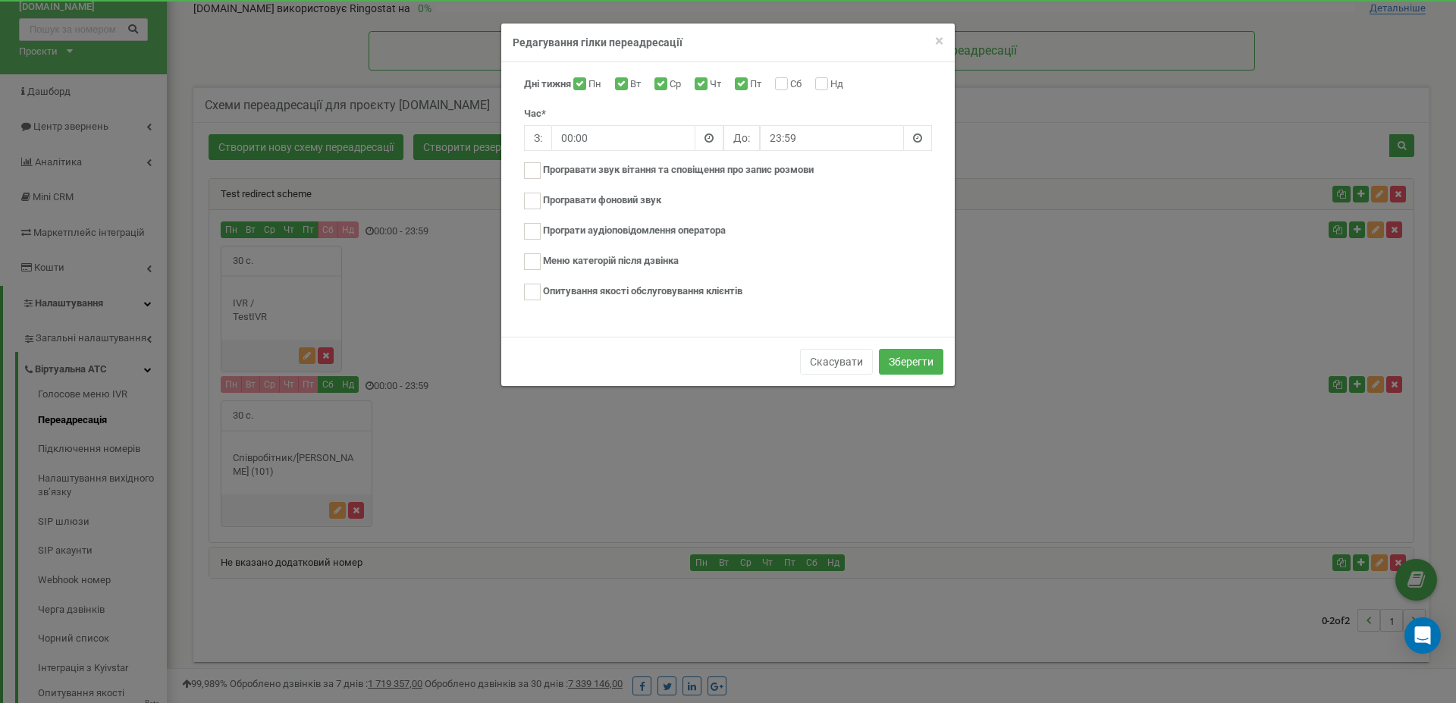
click at [1231, 419] on div "× Close Редагування гілки переадресації Дні тижня Пн Вт Ср Чт Пт Сб Нд Час* З: …" at bounding box center [728, 351] width 1456 height 703
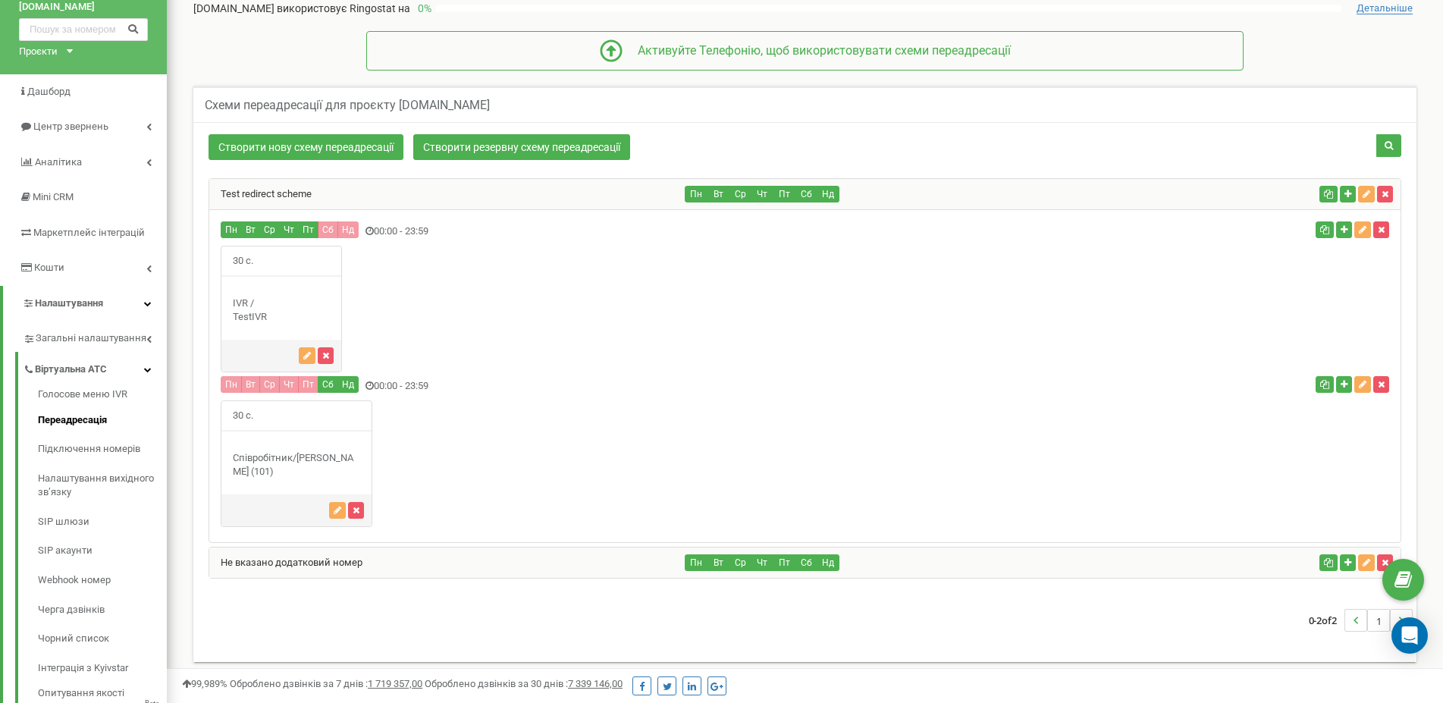
click at [1356, 286] on div "30 с." at bounding box center [804, 309] width 1191 height 127
click at [273, 197] on link "Test redirect scheme" at bounding box center [260, 193] width 102 height 11
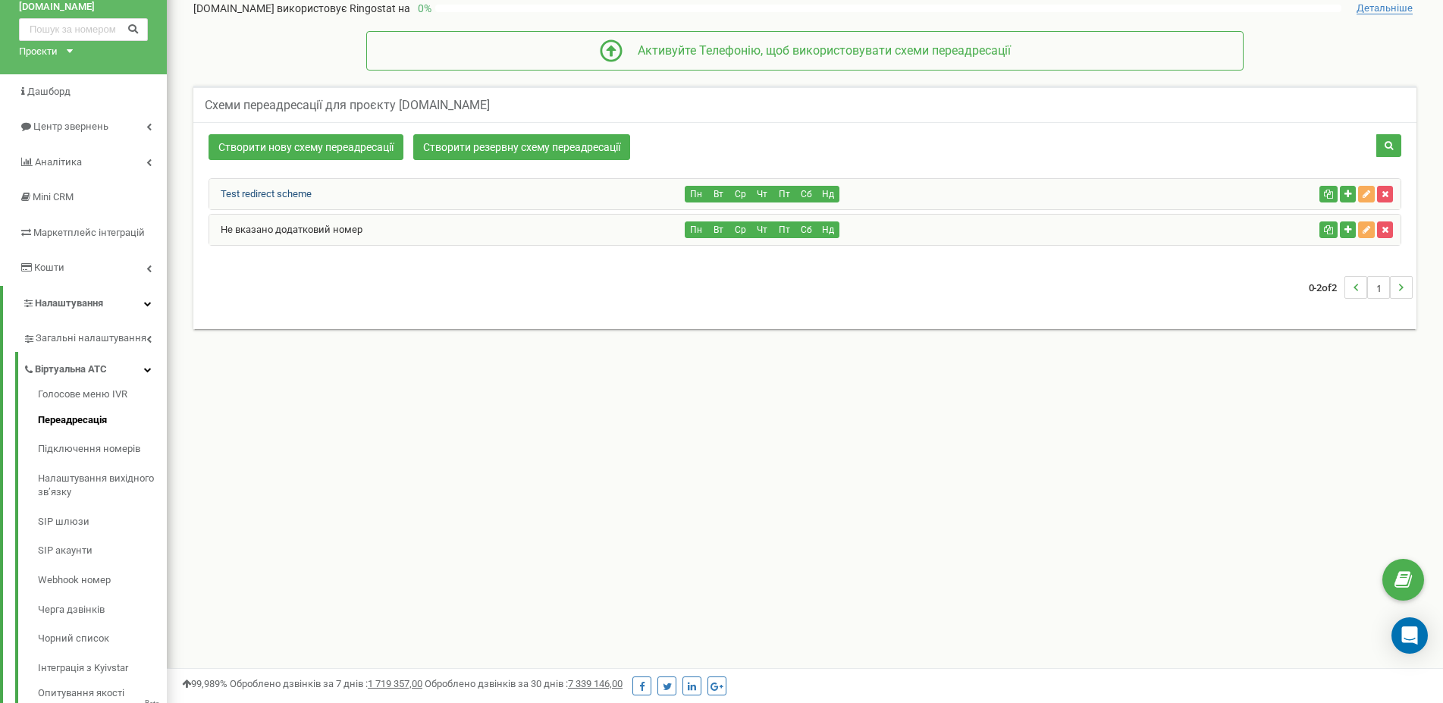
click at [274, 195] on link "Test redirect scheme" at bounding box center [260, 193] width 102 height 11
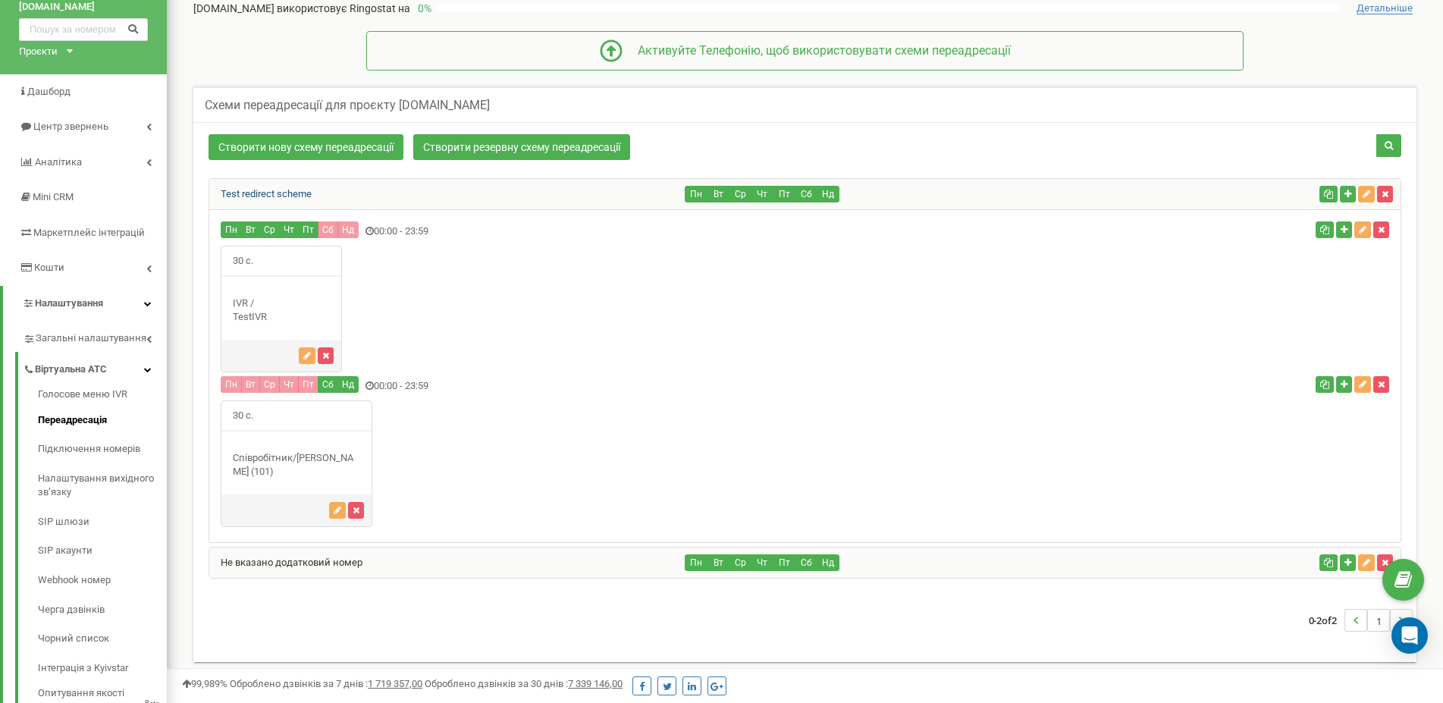
click at [274, 195] on link "Test redirect scheme" at bounding box center [260, 193] width 102 height 11
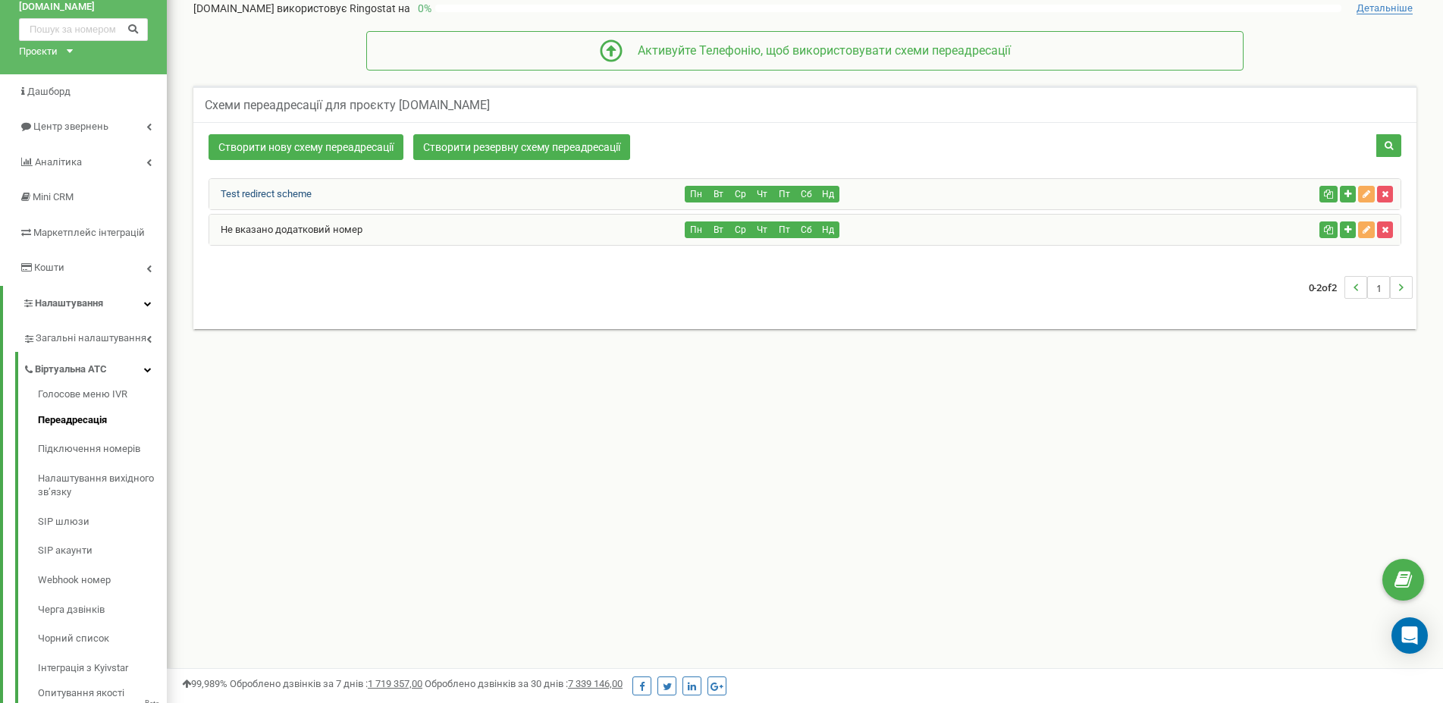
click at [275, 195] on link "Test redirect scheme" at bounding box center [260, 193] width 102 height 11
